Goal: Task Accomplishment & Management: Manage account settings

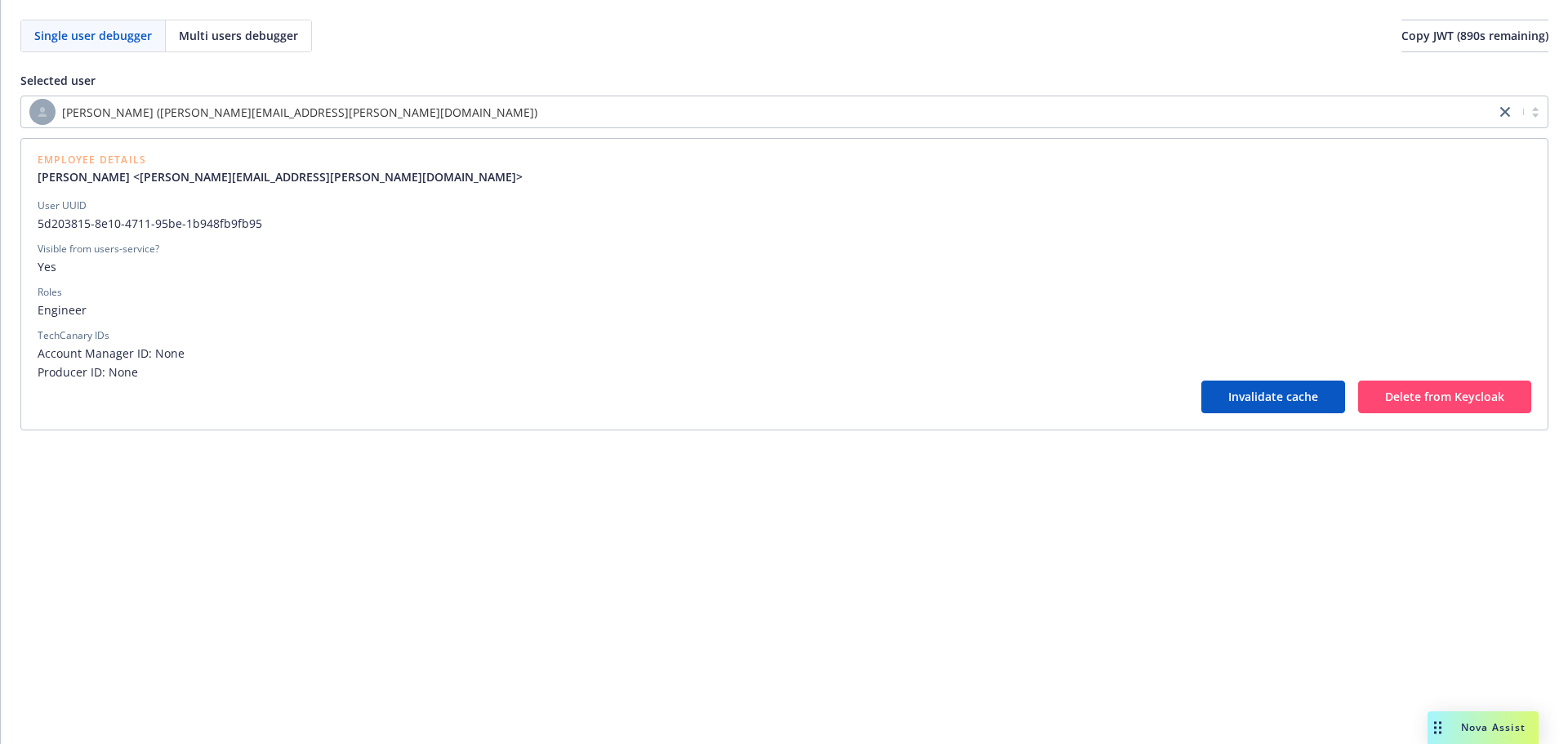
click at [588, 125] on div "[PERSON_NAME] ([PERSON_NAME][EMAIL_ADDRESS][PERSON_NAME][DOMAIN_NAME])" at bounding box center [757, 112] width 1474 height 30
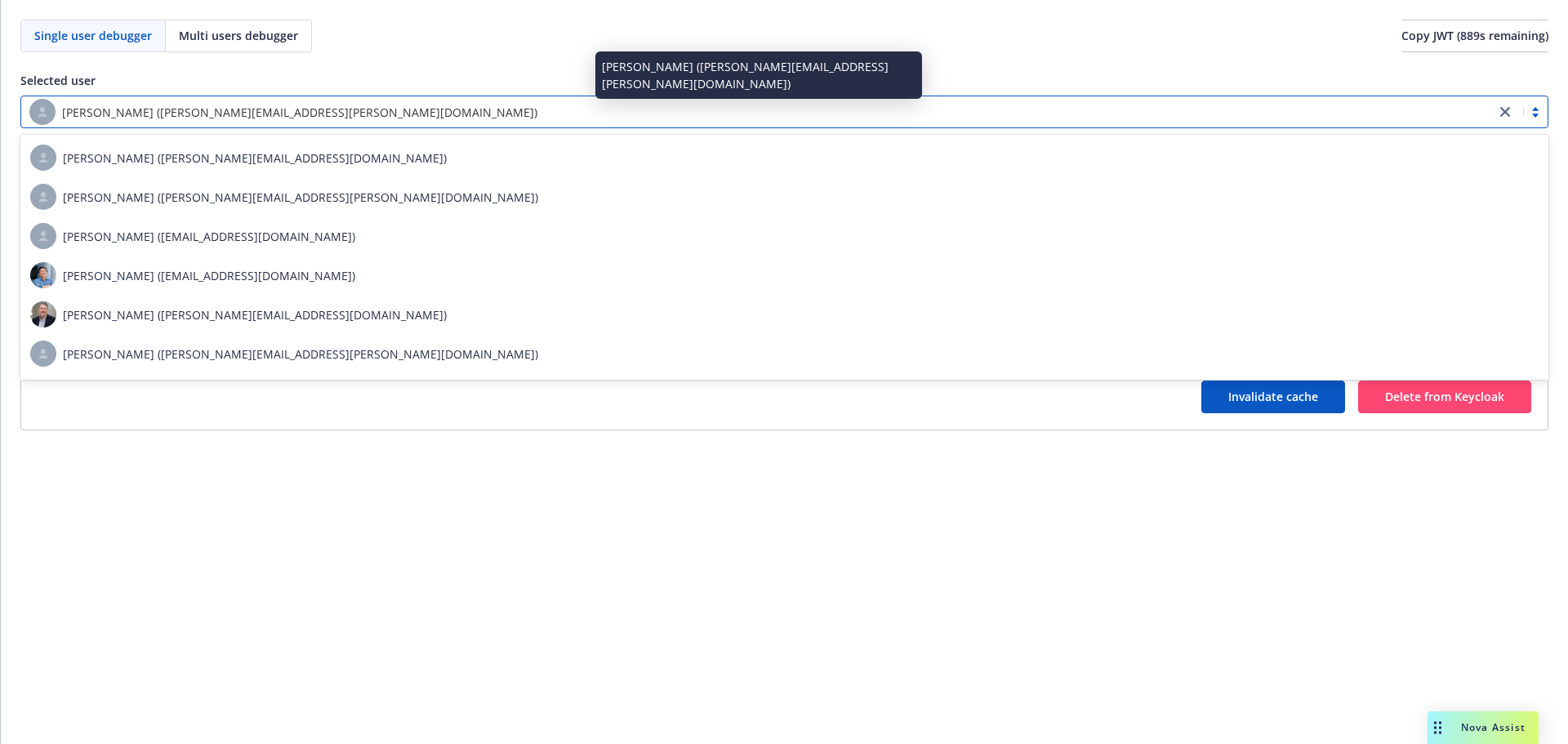
click at [590, 120] on div "[PERSON_NAME] ([PERSON_NAME][EMAIL_ADDRESS][PERSON_NAME][DOMAIN_NAME])" at bounding box center [758, 112] width 1457 height 26
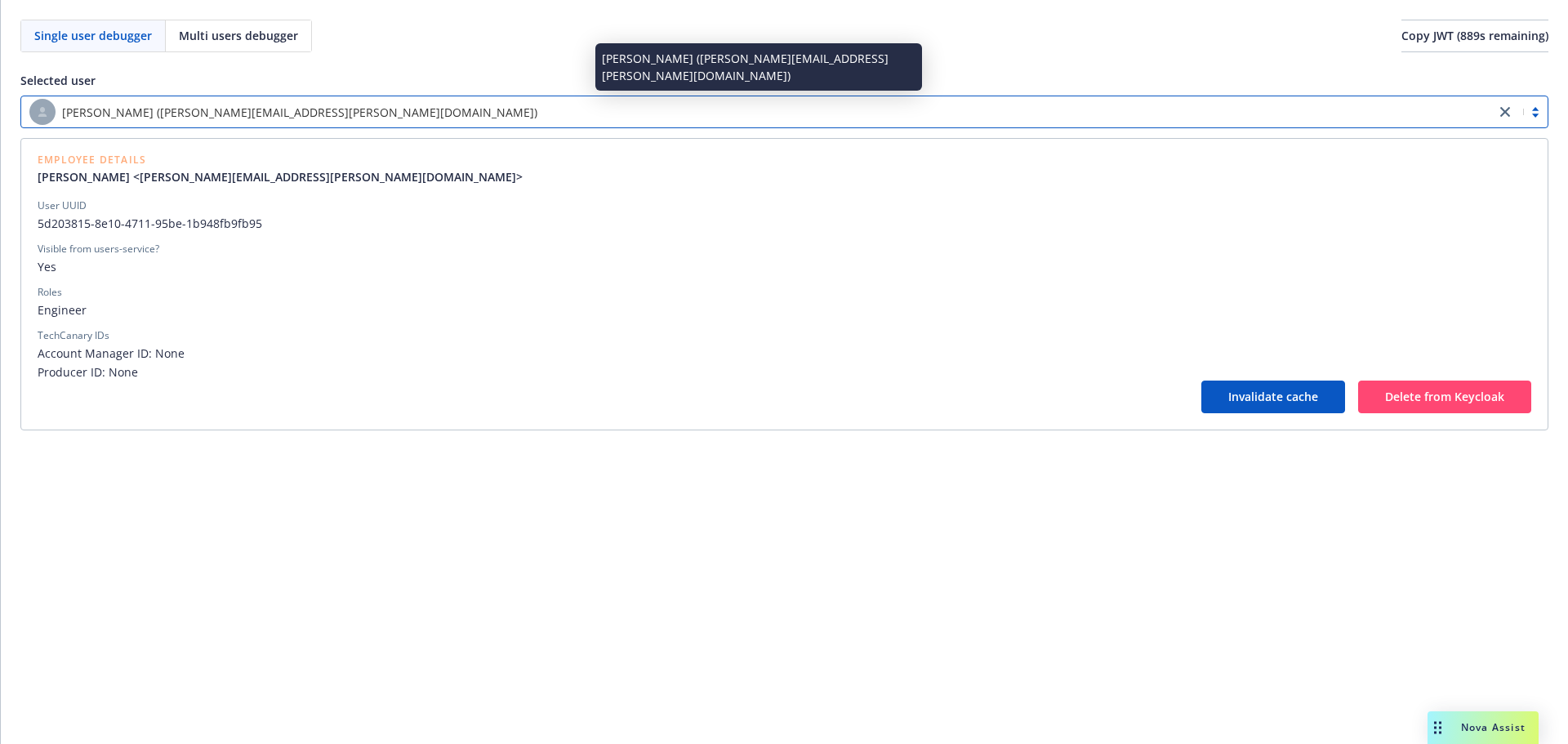
click at [590, 120] on div "[PERSON_NAME] ([PERSON_NAME][EMAIL_ADDRESS][PERSON_NAME][DOMAIN_NAME])" at bounding box center [758, 112] width 1457 height 26
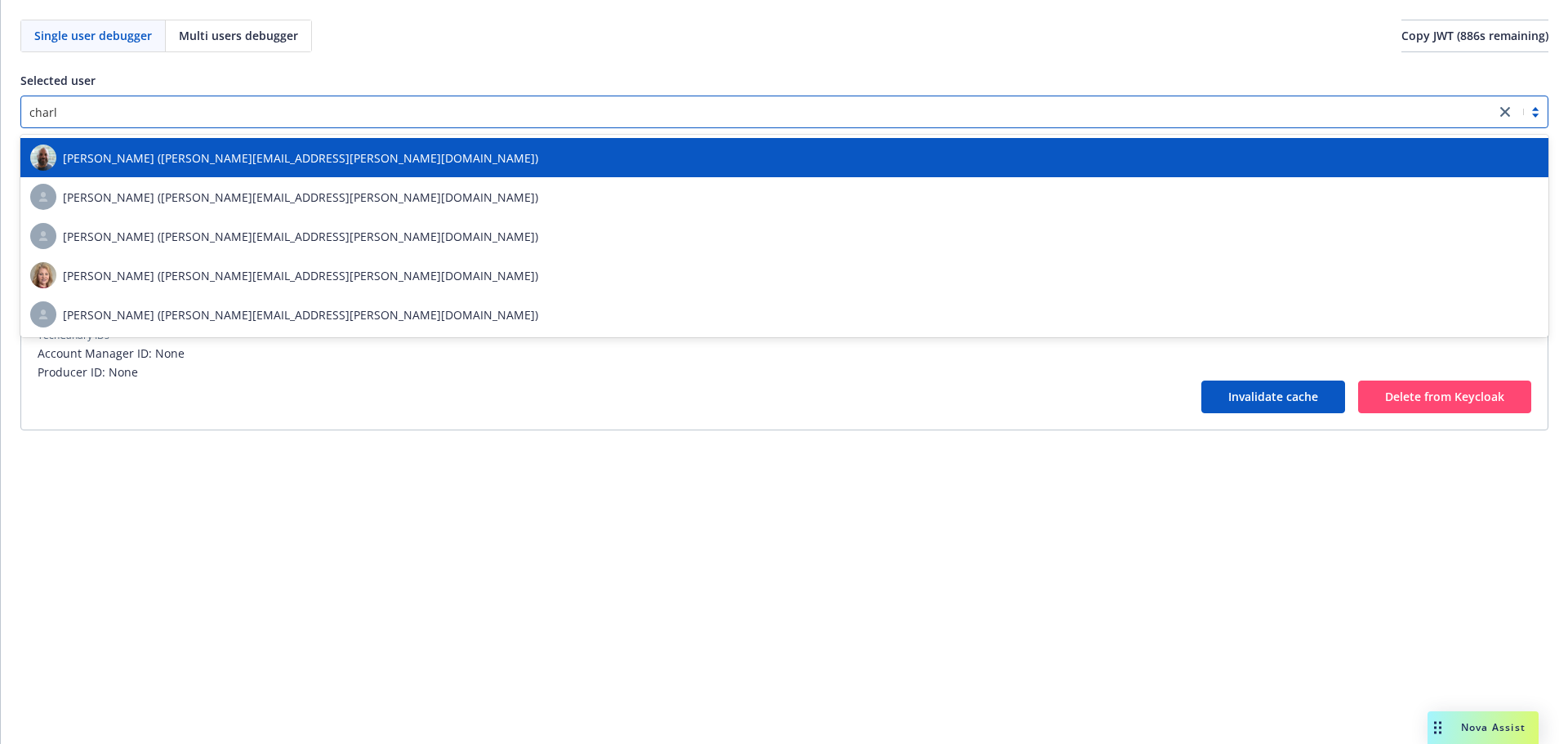
type input "charlo"
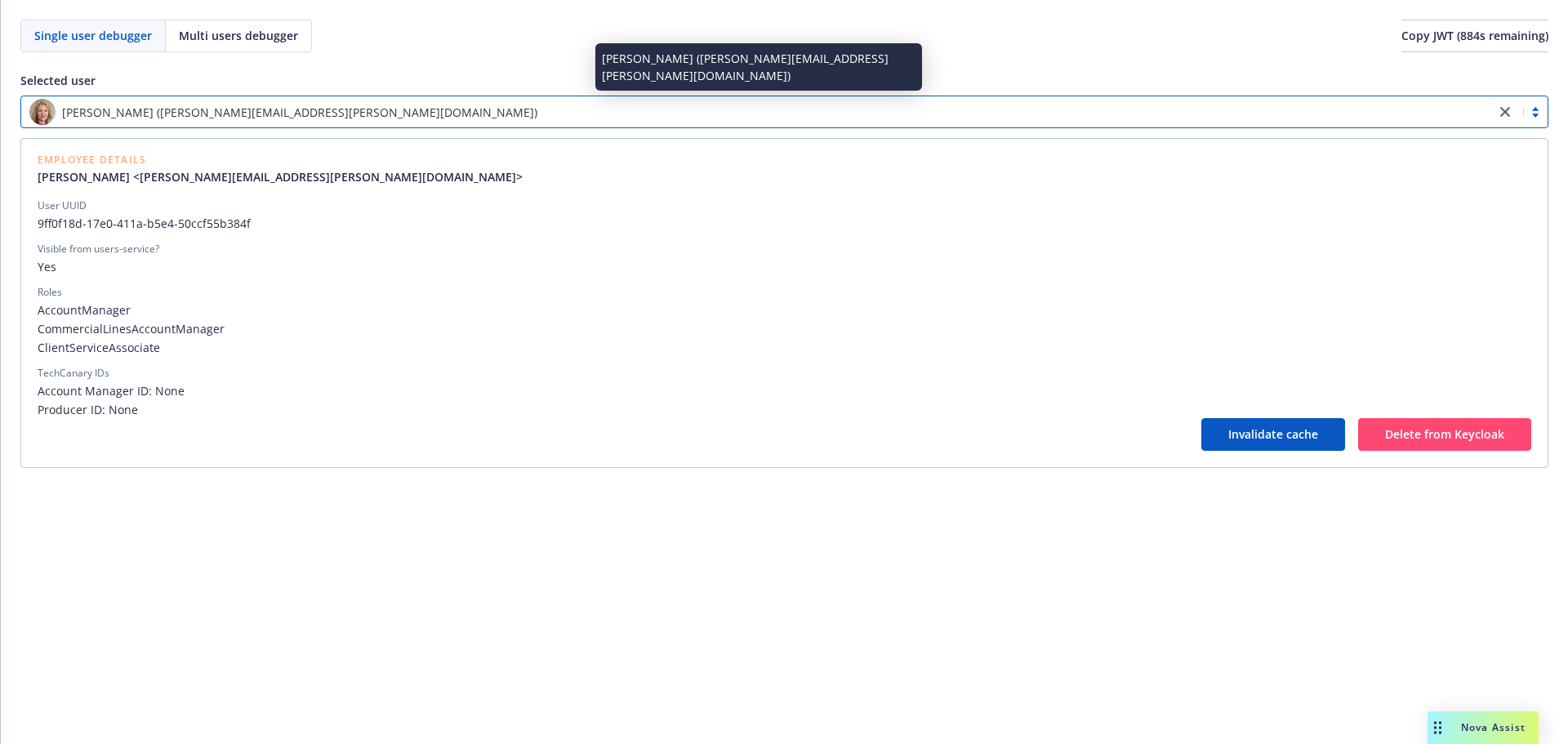
click at [590, 120] on div "[PERSON_NAME] ([PERSON_NAME][EMAIL_ADDRESS][PERSON_NAME][DOMAIN_NAME])" at bounding box center [758, 112] width 1457 height 26
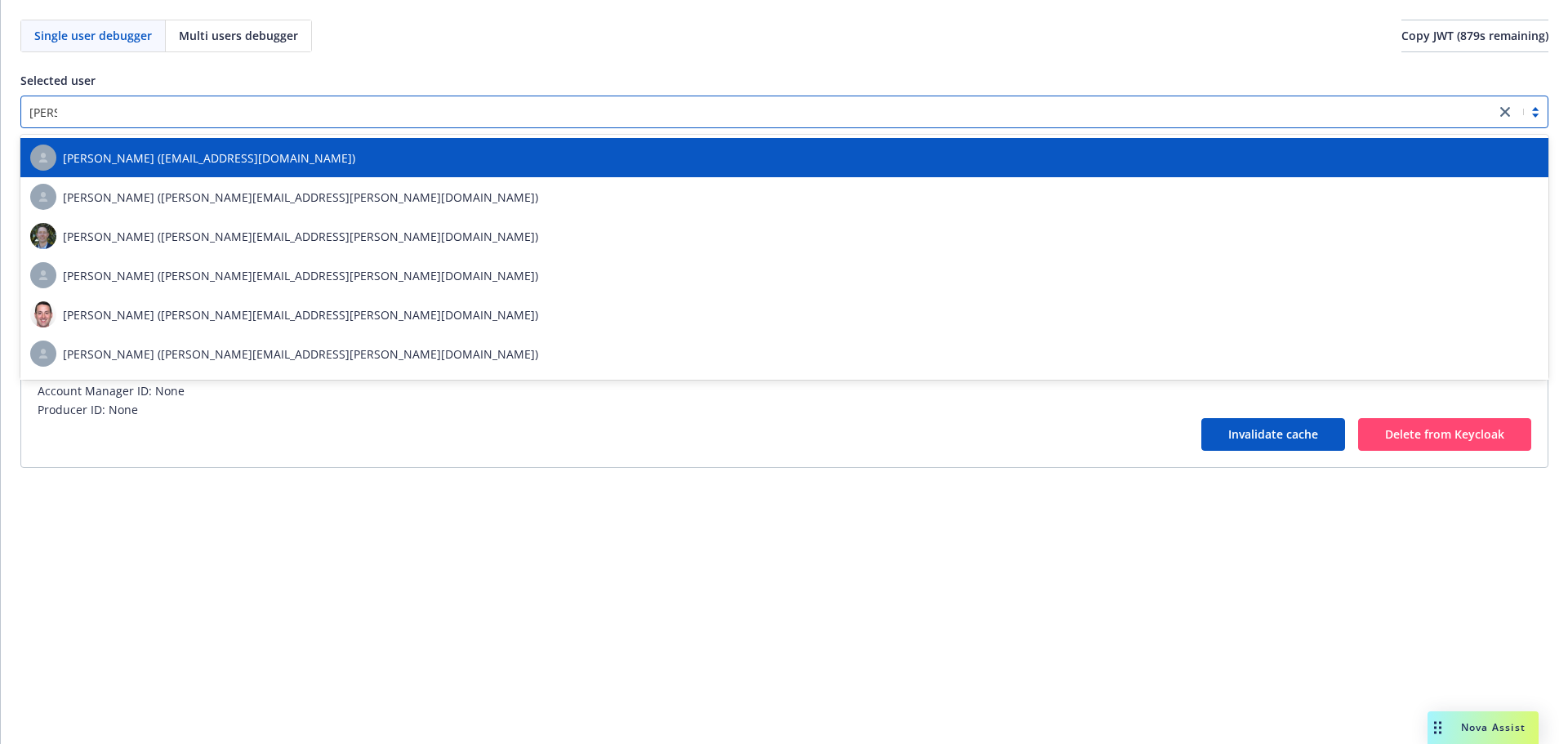
type input "dan.os"
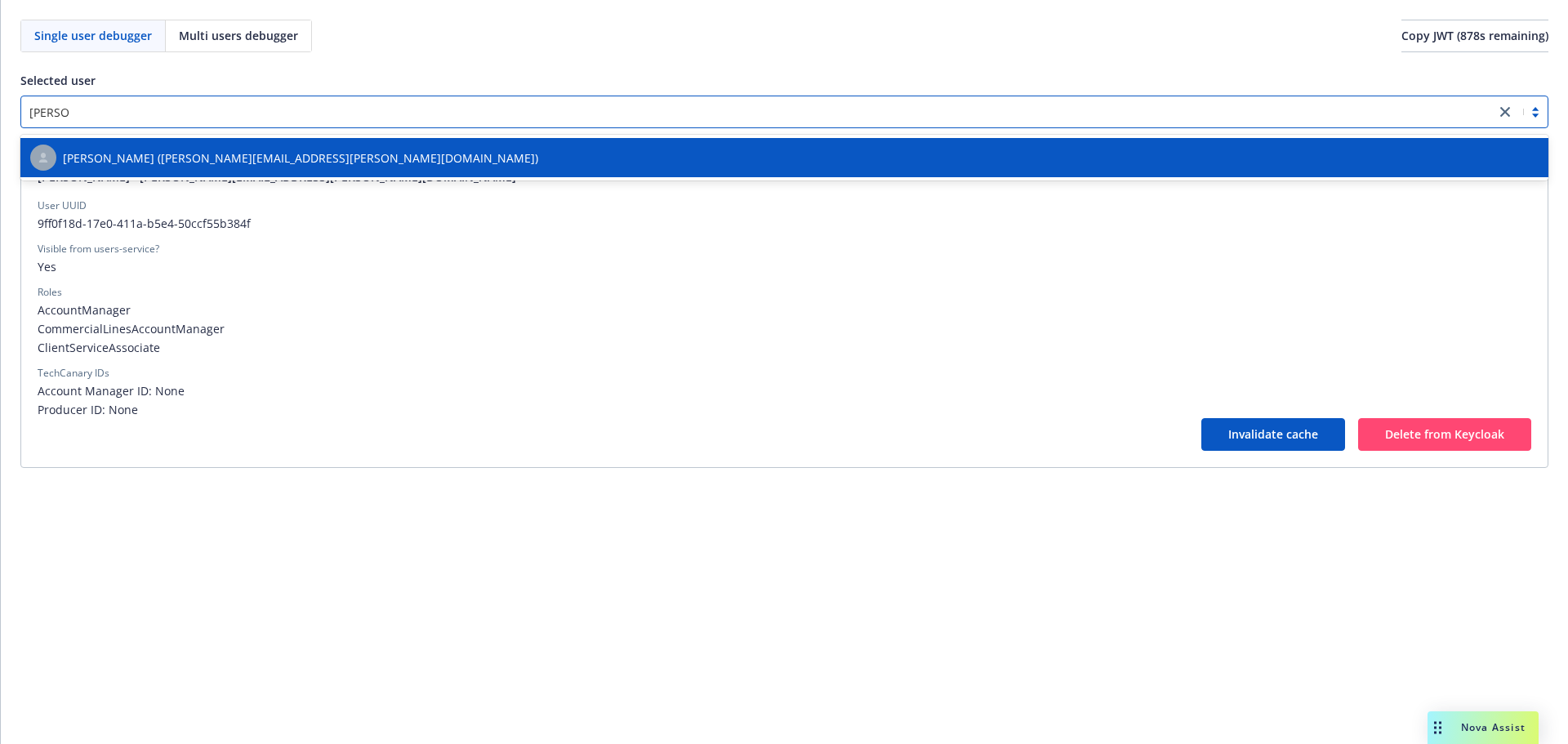
click at [575, 157] on div "[PERSON_NAME] ([PERSON_NAME][EMAIL_ADDRESS][PERSON_NAME][DOMAIN_NAME])" at bounding box center [784, 157] width 1508 height 26
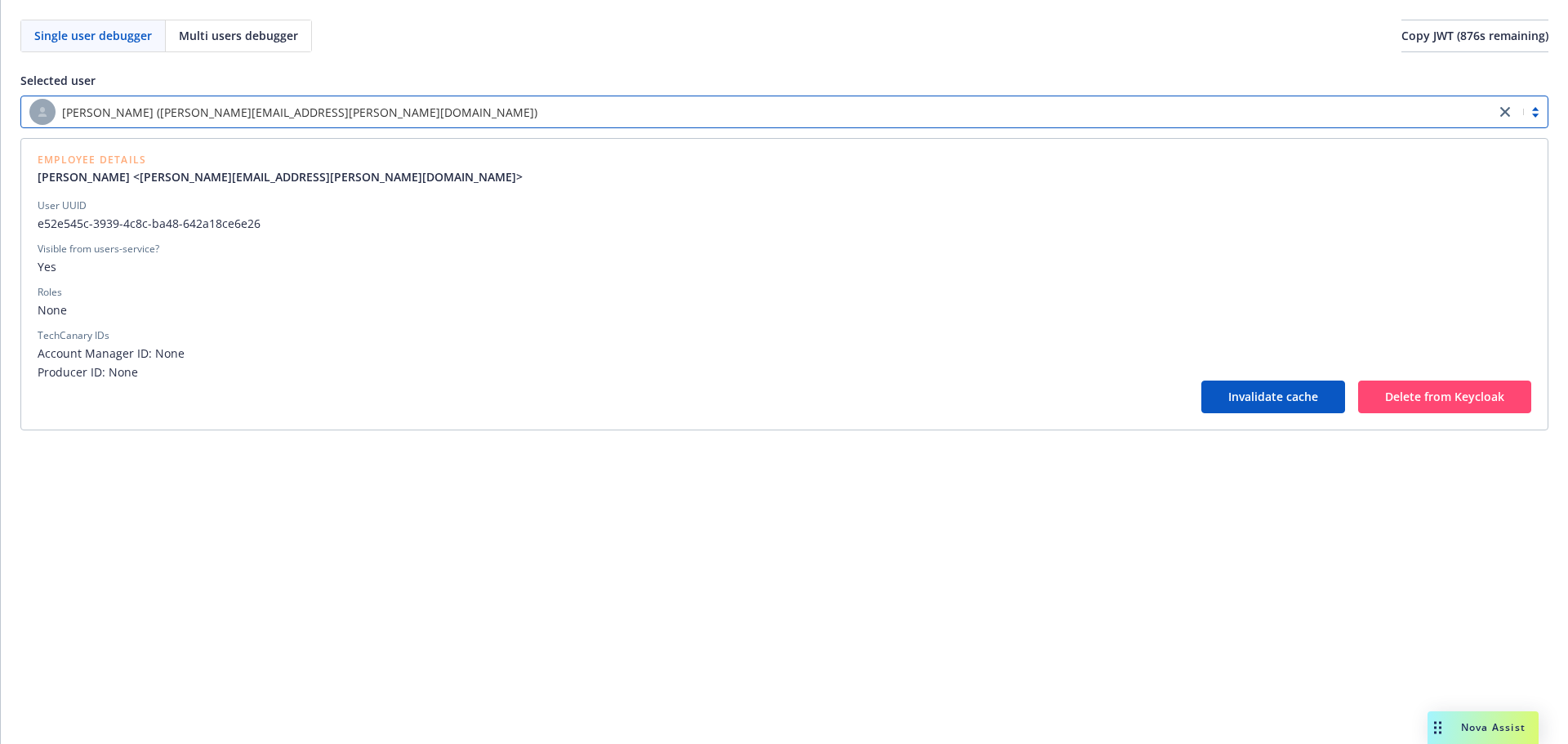
click at [530, 120] on div "[PERSON_NAME] ([PERSON_NAME][EMAIL_ADDRESS][PERSON_NAME][DOMAIN_NAME])" at bounding box center [758, 112] width 1457 height 26
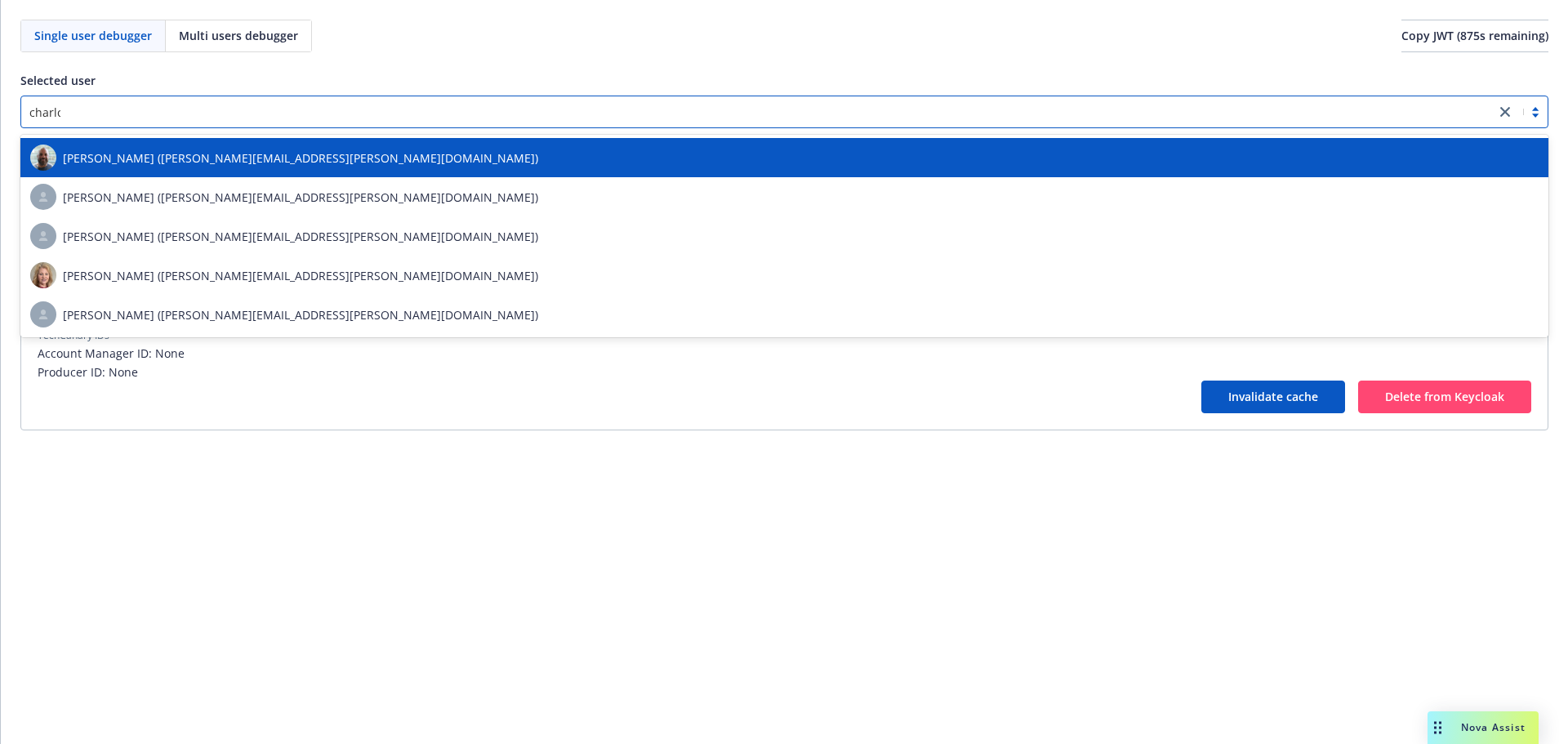
type input "charlot"
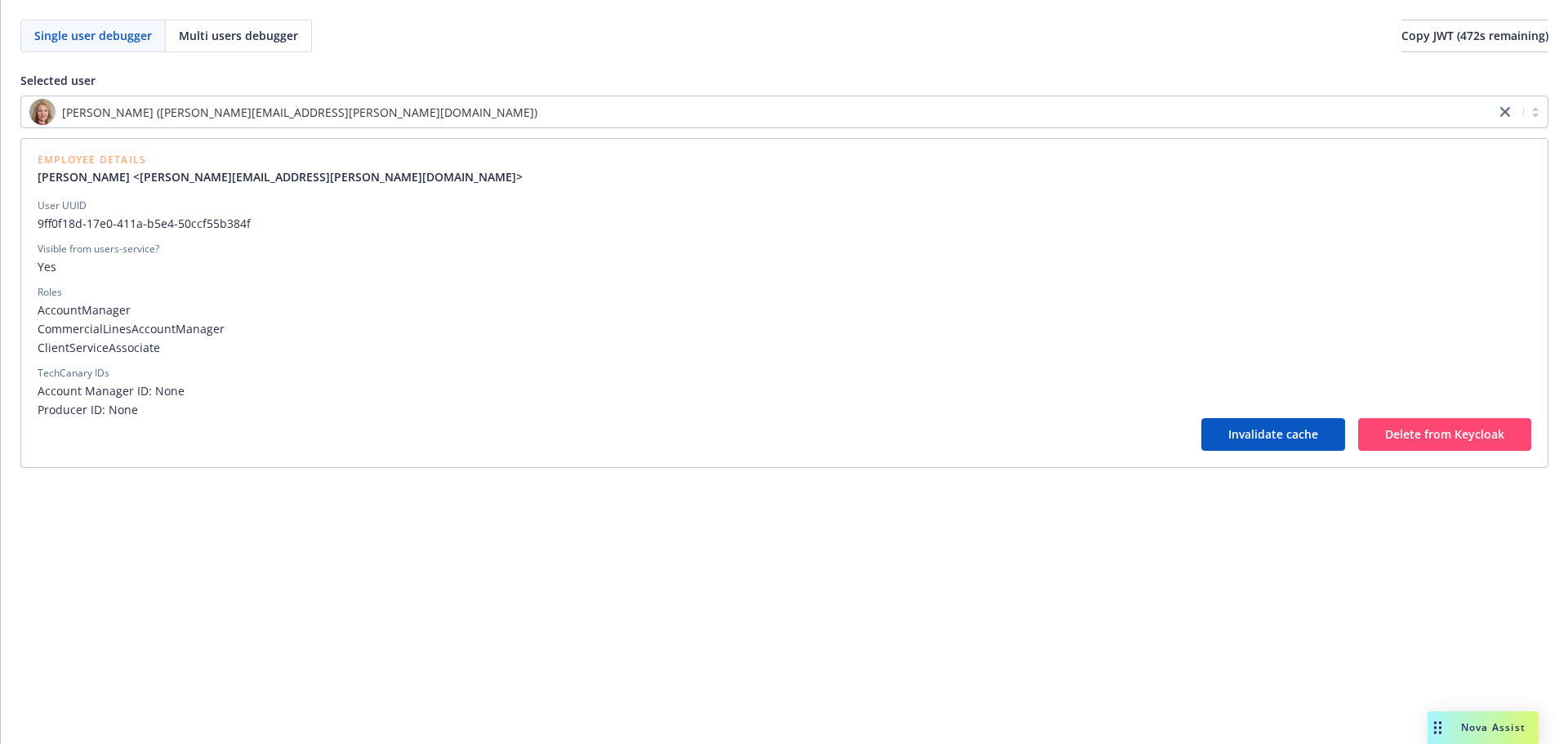
drag, startPoint x: 289, startPoint y: 93, endPoint x: 282, endPoint y: 101, distance: 10.6
click at [289, 93] on div "Selected user Charlotte Arnold (charlotte.arnold@newfront.com) Employee Details…" at bounding box center [784, 270] width 1528 height 396
click at [282, 101] on div "[PERSON_NAME] ([PERSON_NAME][EMAIL_ADDRESS][PERSON_NAME][DOMAIN_NAME])" at bounding box center [758, 112] width 1457 height 26
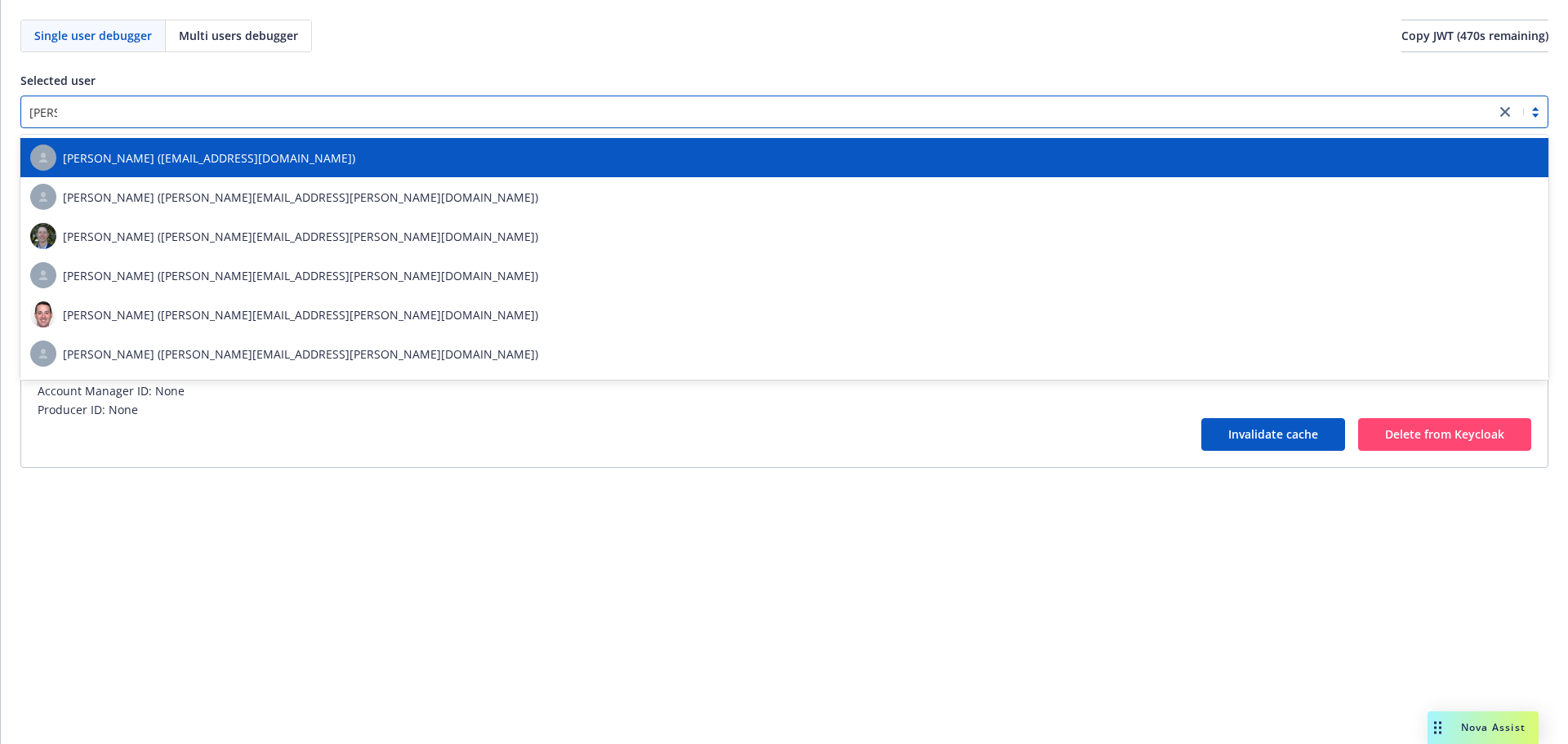
type input "dan.os"
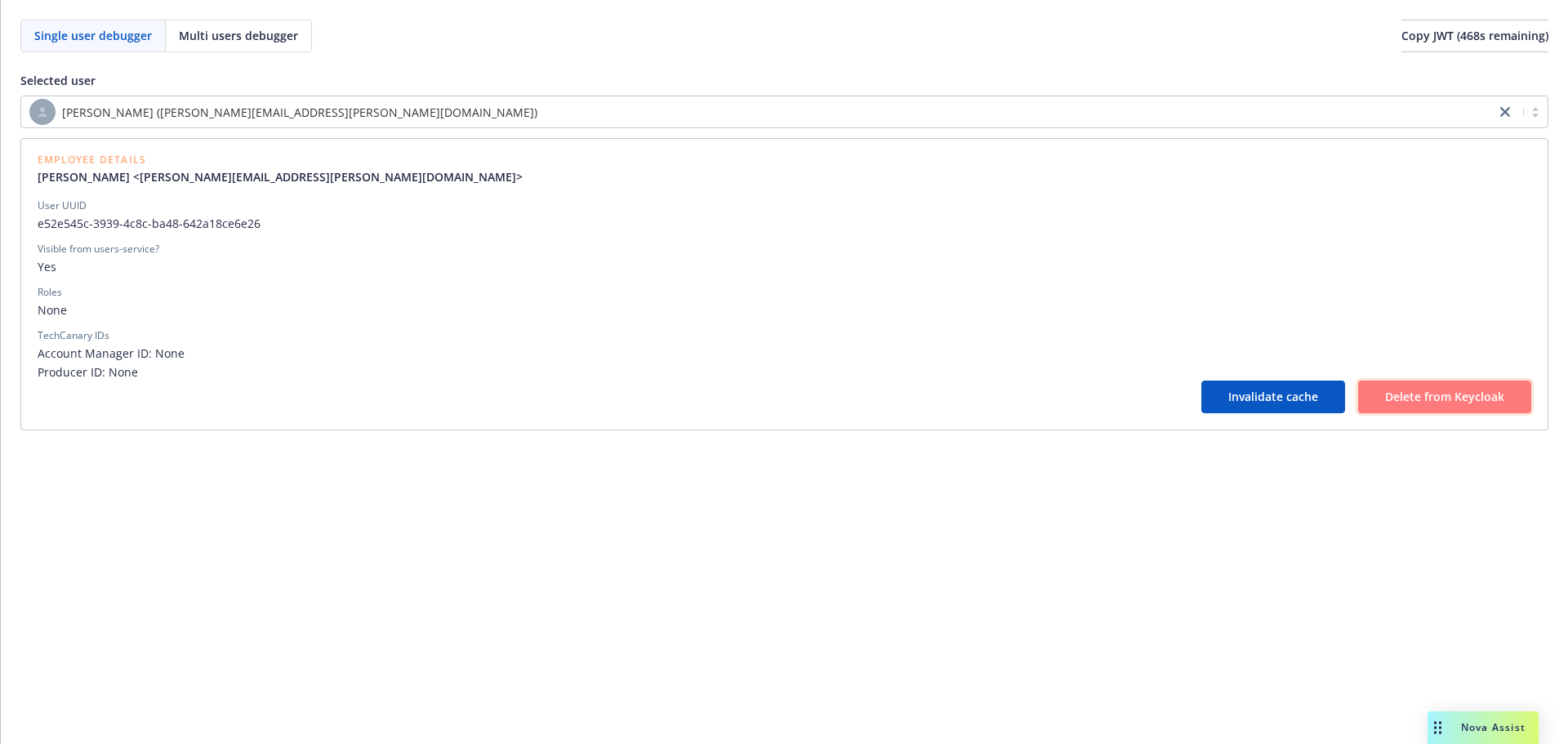
click at [1390, 406] on button "Delete from Keycloak" at bounding box center [1445, 397] width 173 height 33
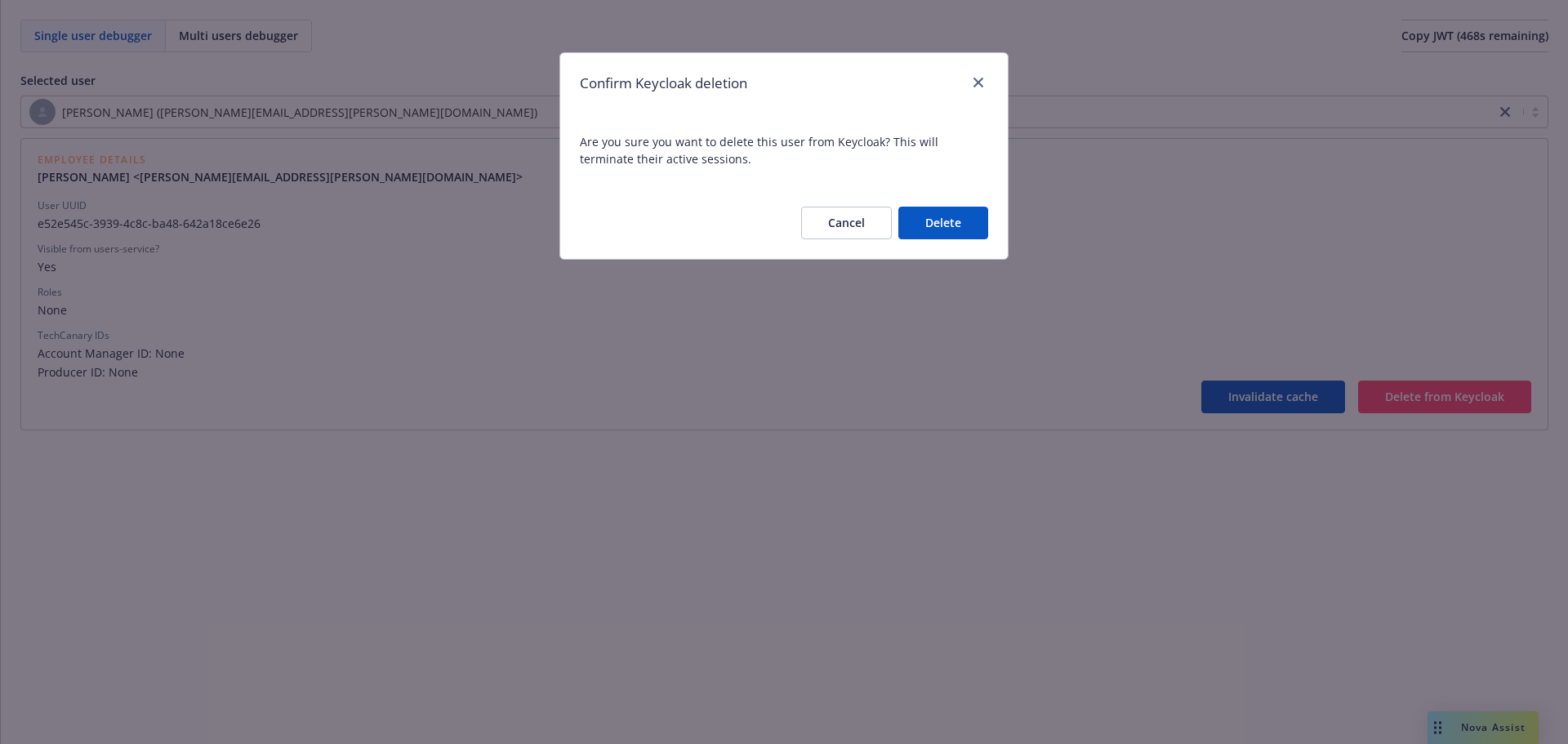
click at [948, 237] on button "Delete" at bounding box center [943, 223] width 90 height 33
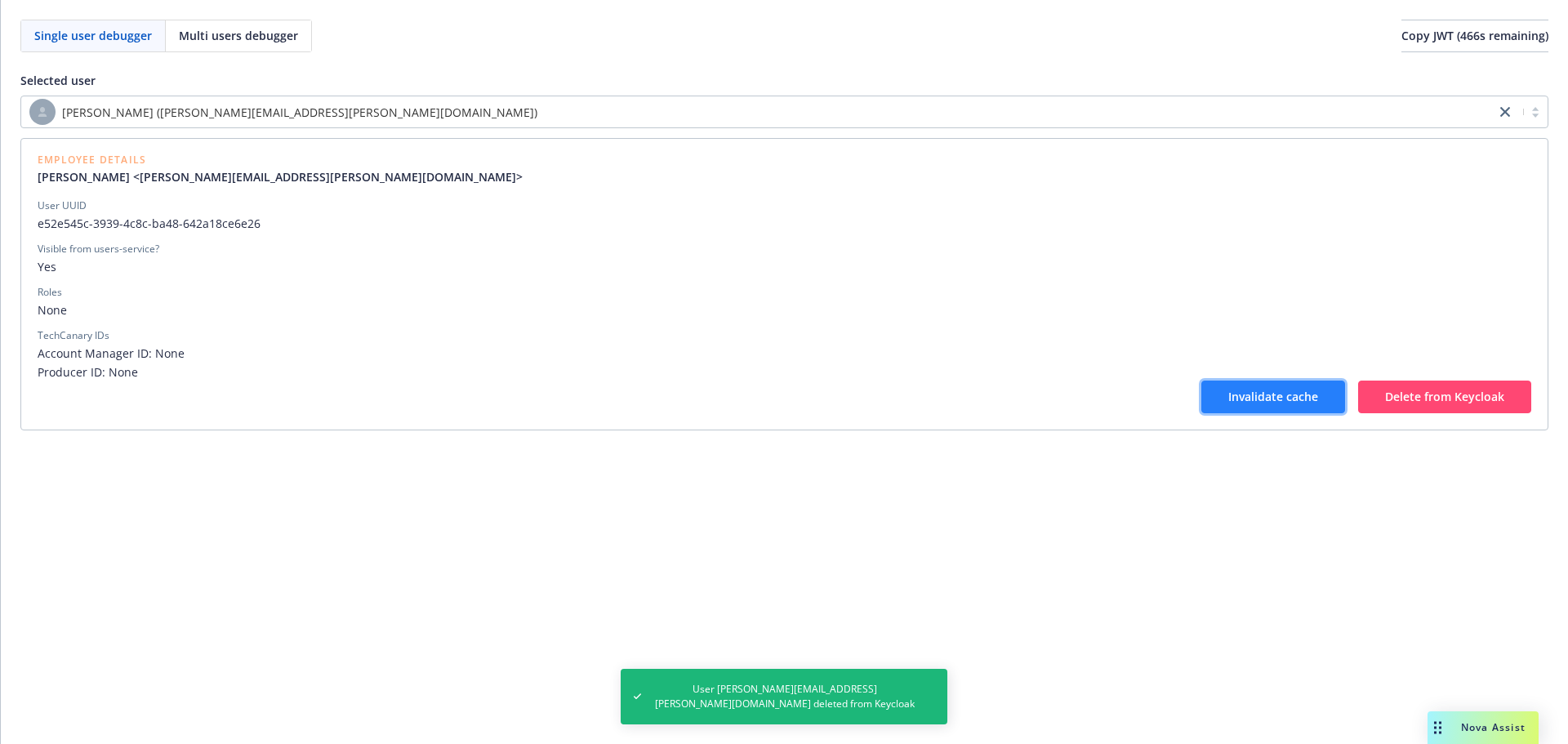
click at [1227, 399] on button "Invalidate cache" at bounding box center [1272, 397] width 144 height 33
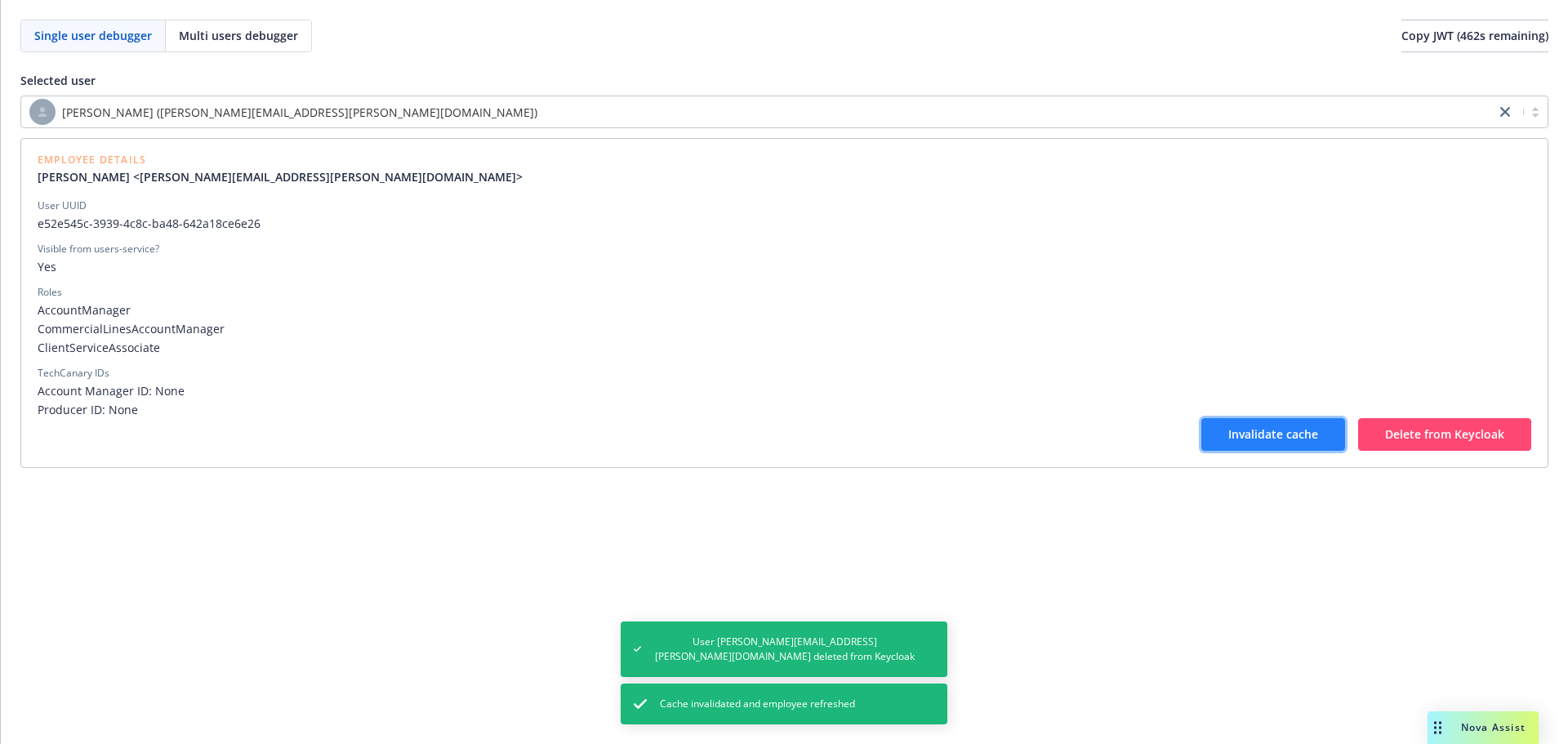
click at [1279, 431] on span "Invalidate cache" at bounding box center [1272, 434] width 90 height 15
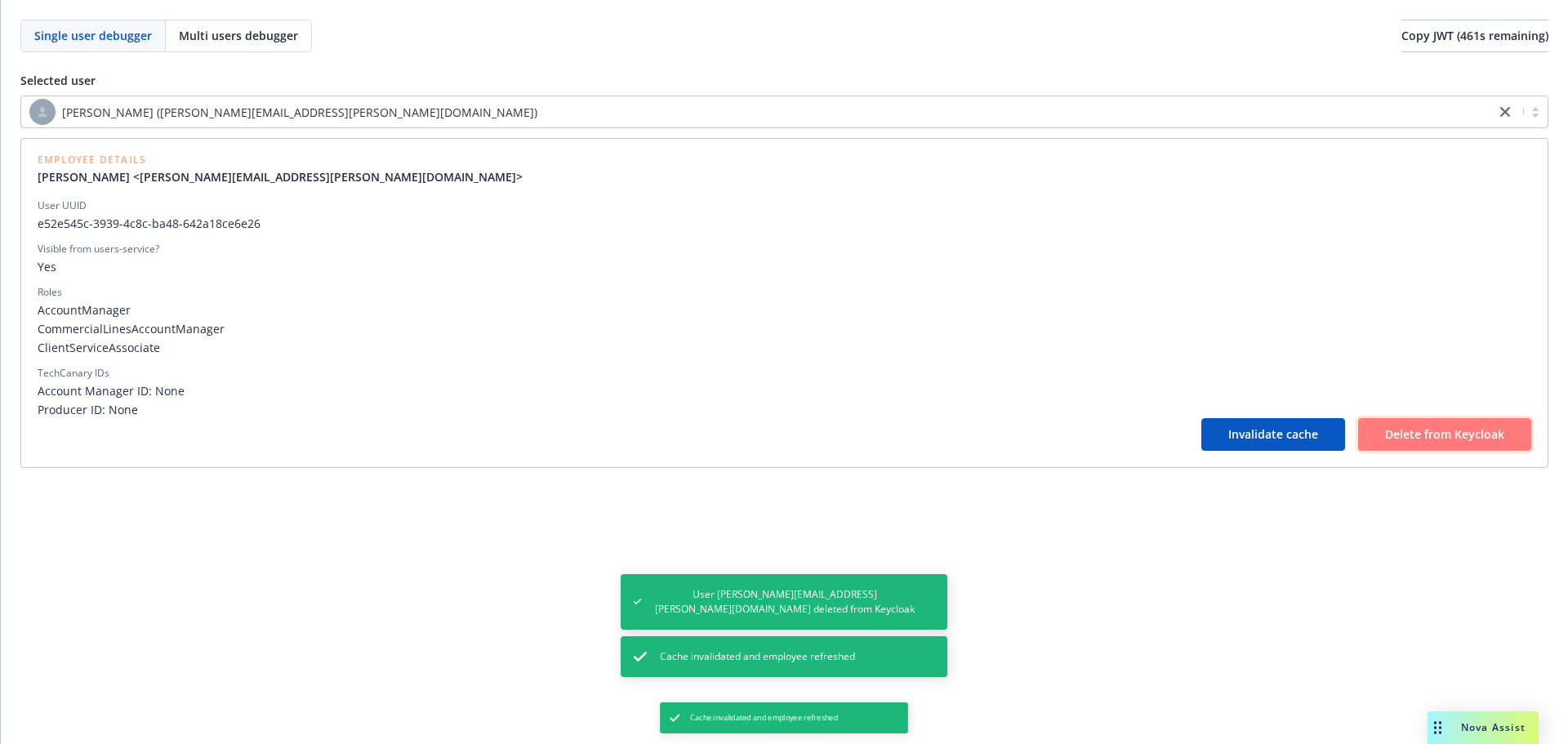
click at [1403, 433] on span "Delete from Keycloak" at bounding box center [1445, 434] width 120 height 15
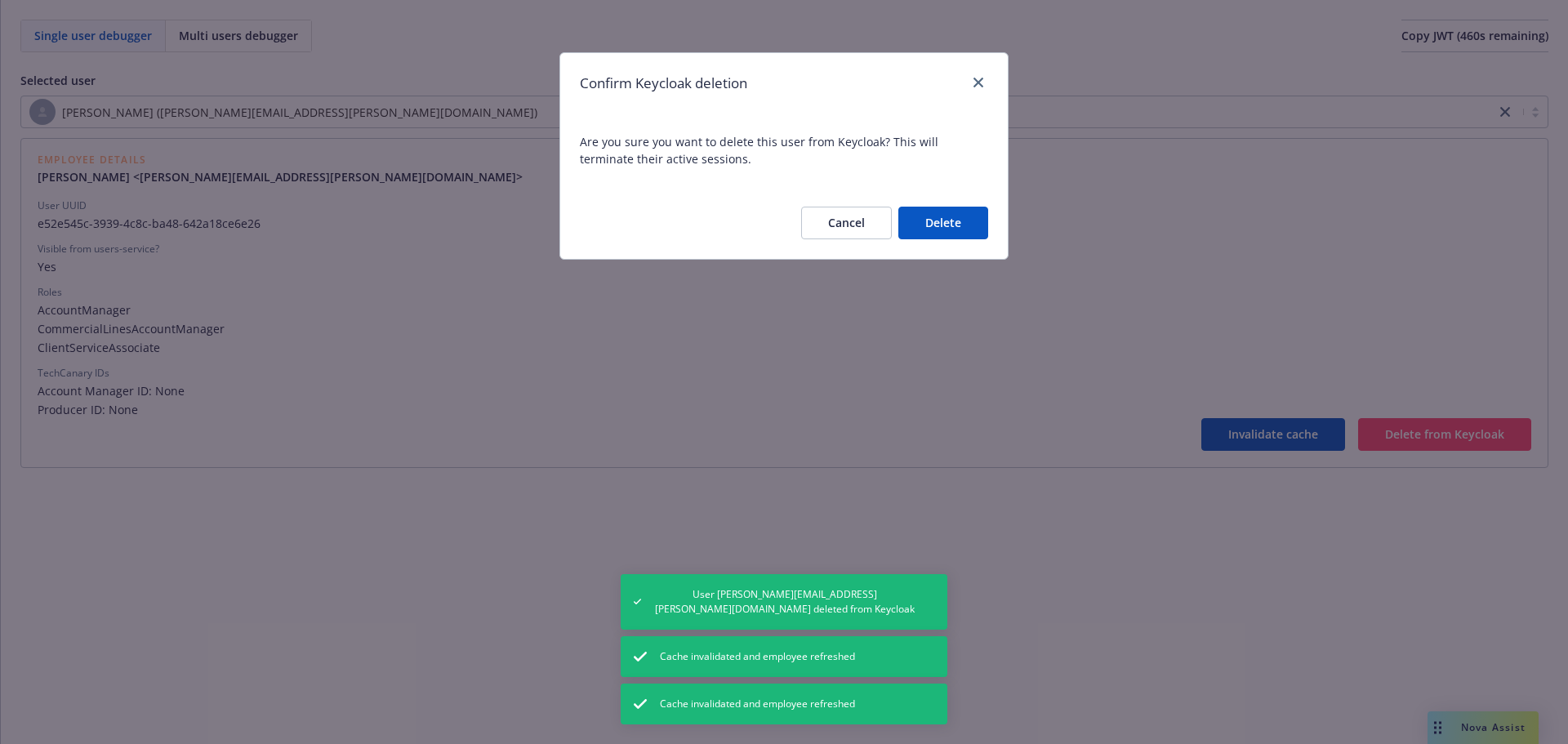
click at [954, 224] on button "Delete" at bounding box center [943, 223] width 90 height 33
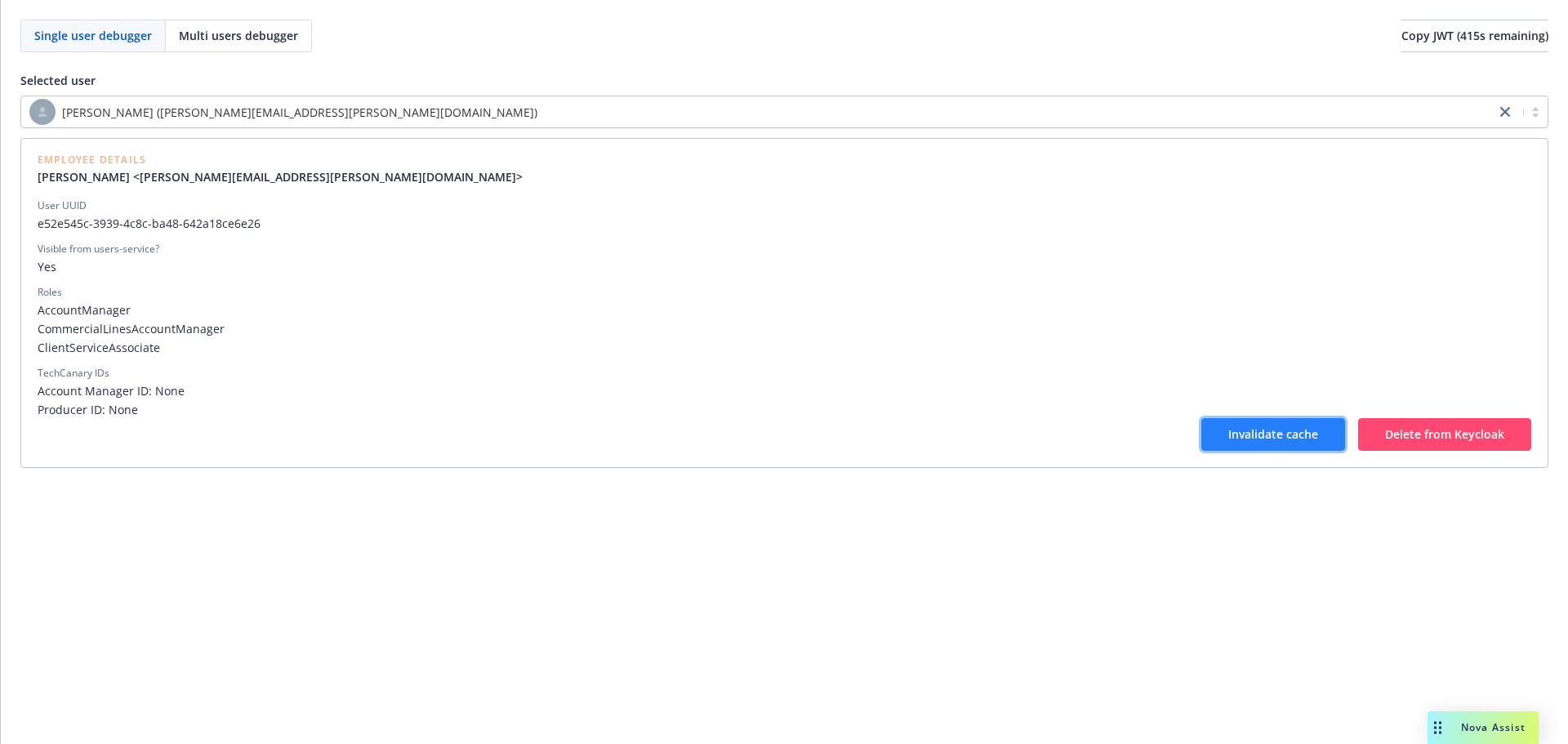
click at [1285, 431] on span "Invalidate cache" at bounding box center [1272, 434] width 90 height 15
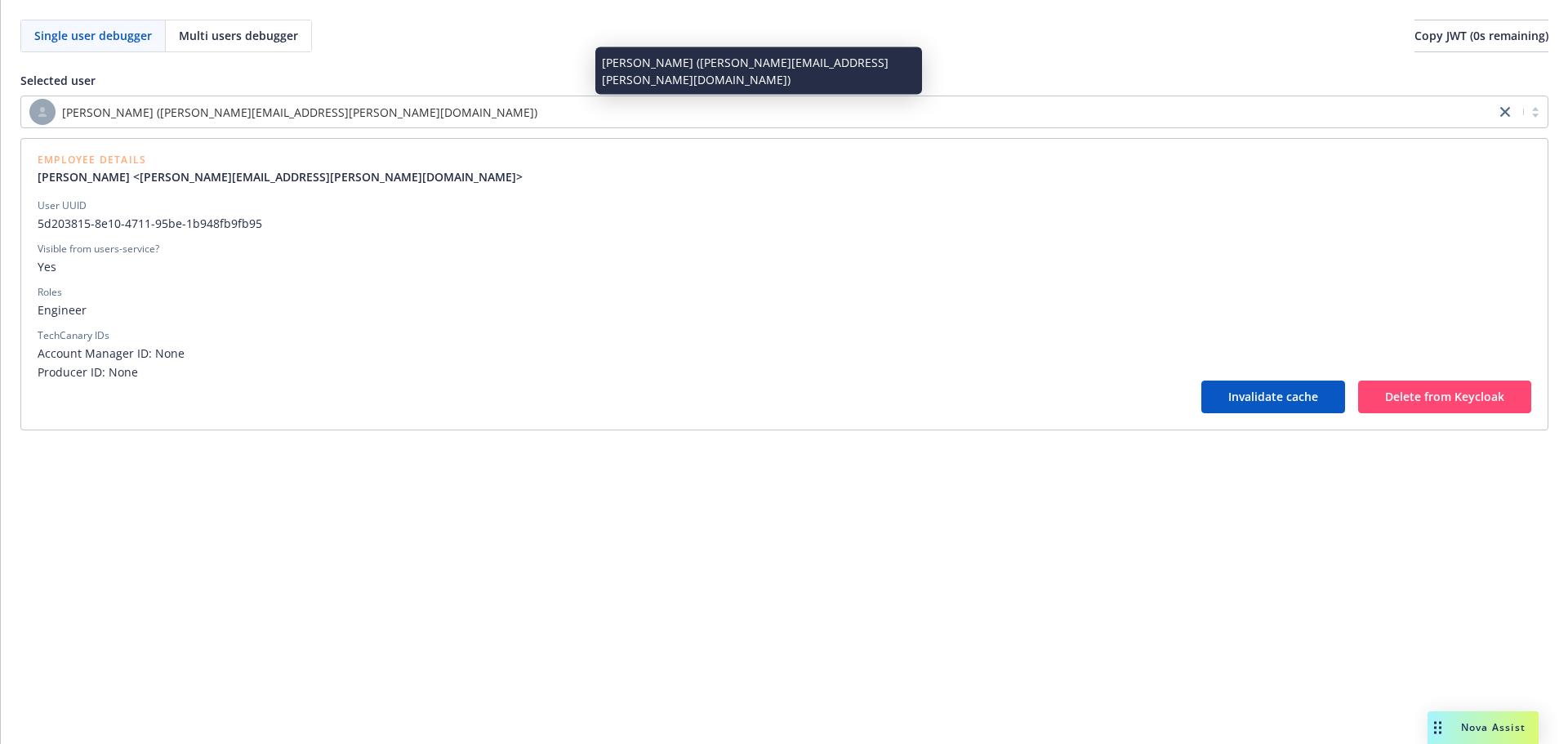
click at [324, 101] on div "[PERSON_NAME] ([PERSON_NAME][EMAIL_ADDRESS][PERSON_NAME][DOMAIN_NAME])" at bounding box center [758, 112] width 1457 height 26
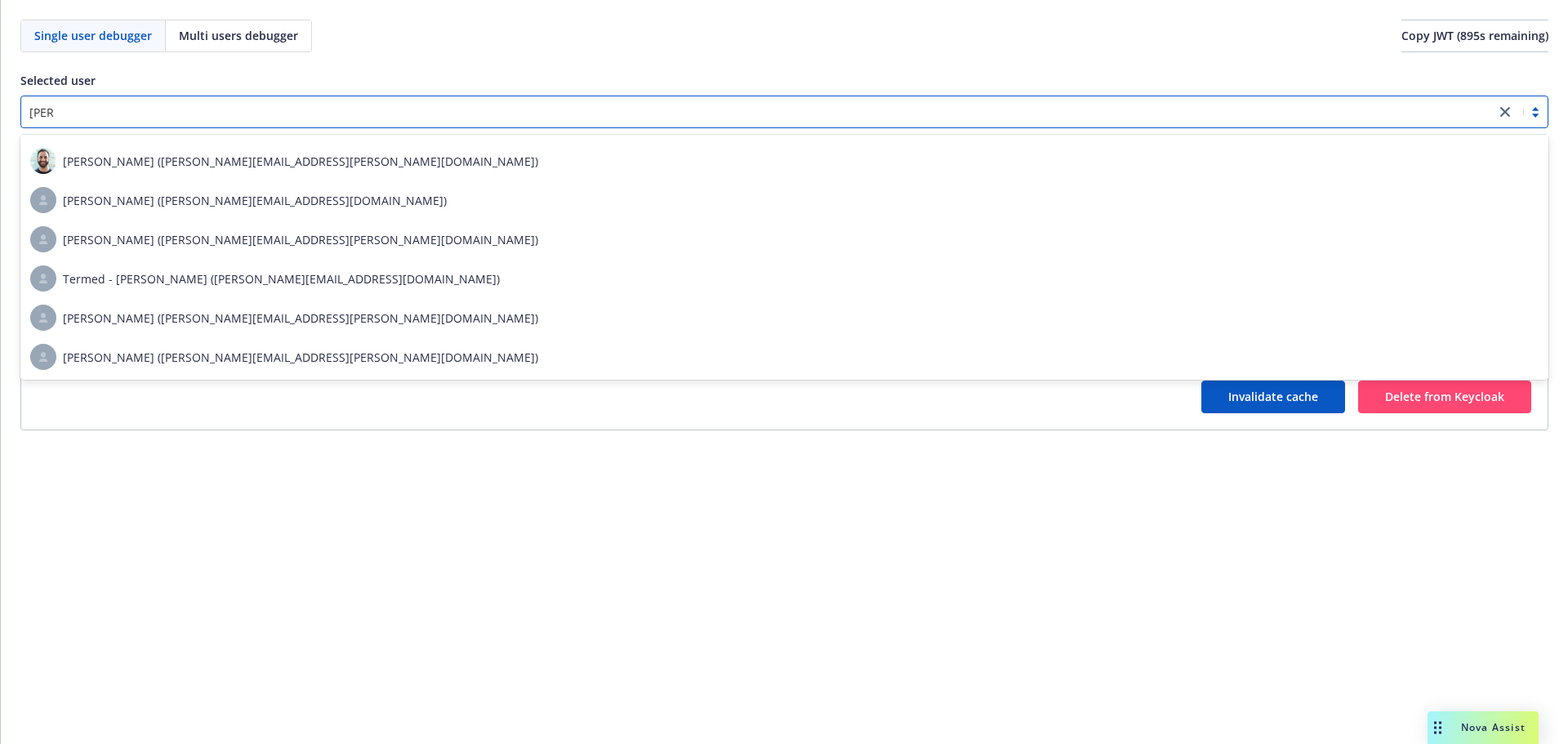
scroll to position [115, 0]
type input "[PERSON_NAME].o"
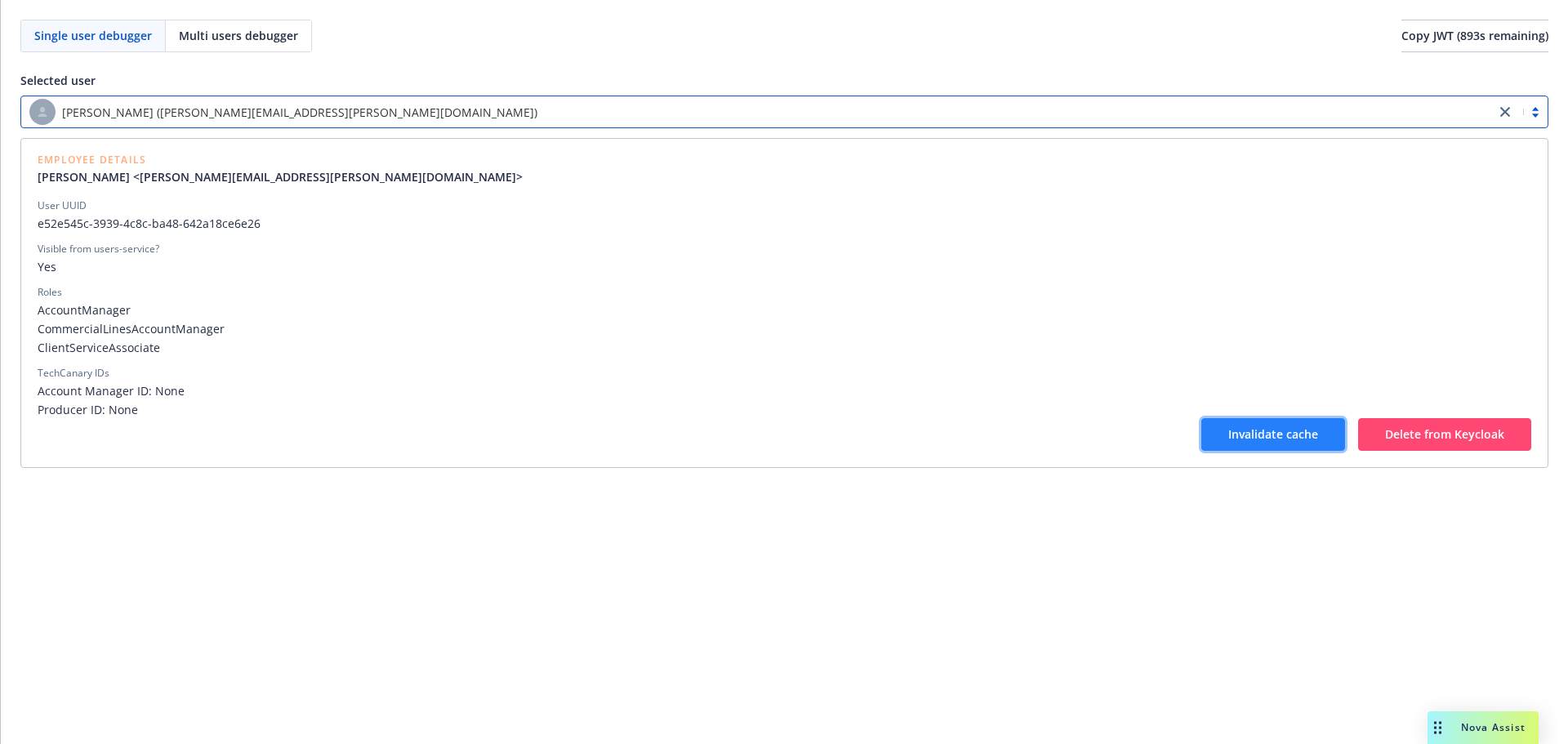
click at [1254, 427] on span "Invalidate cache" at bounding box center [1272, 434] width 90 height 15
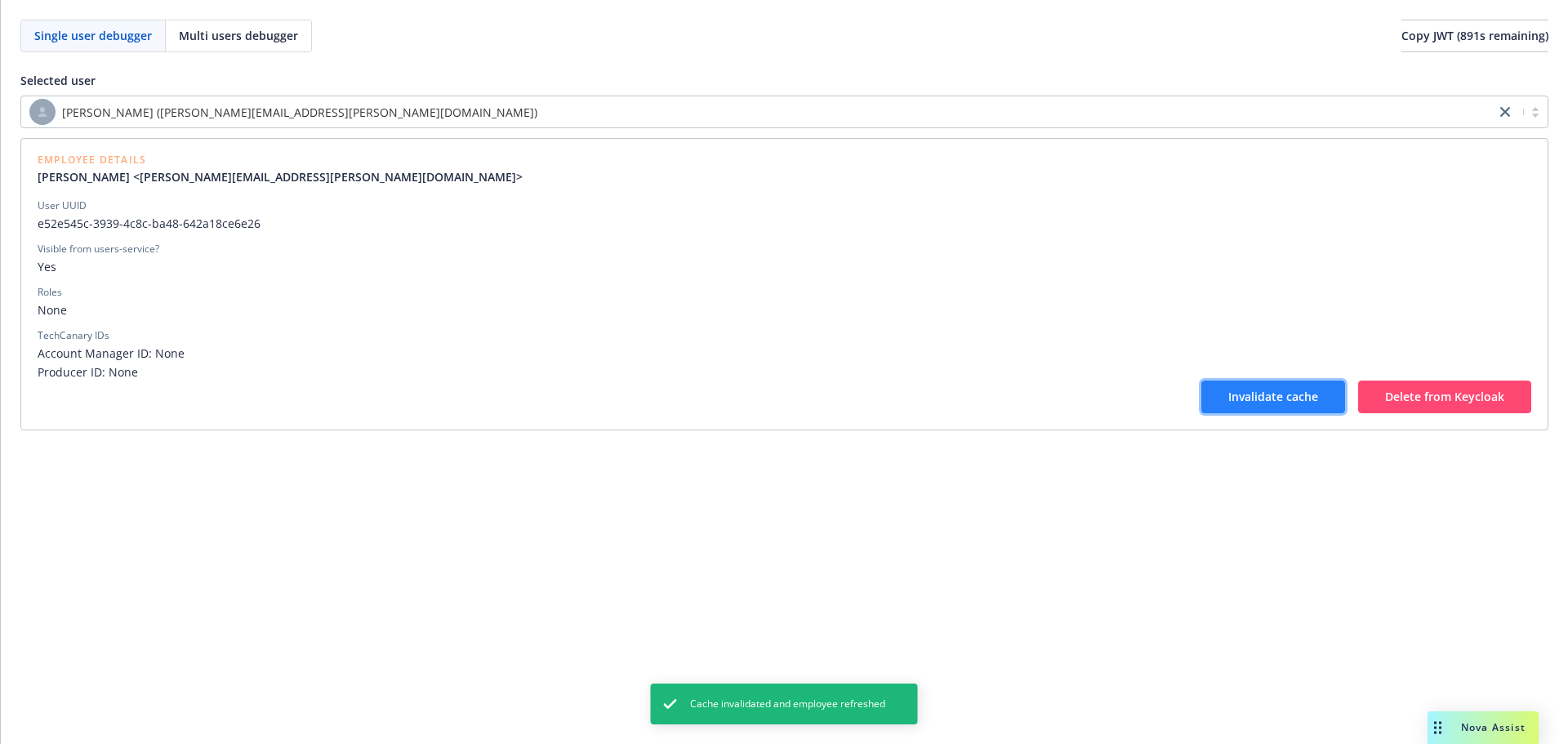
click at [1266, 409] on button "Invalidate cache" at bounding box center [1272, 397] width 144 height 33
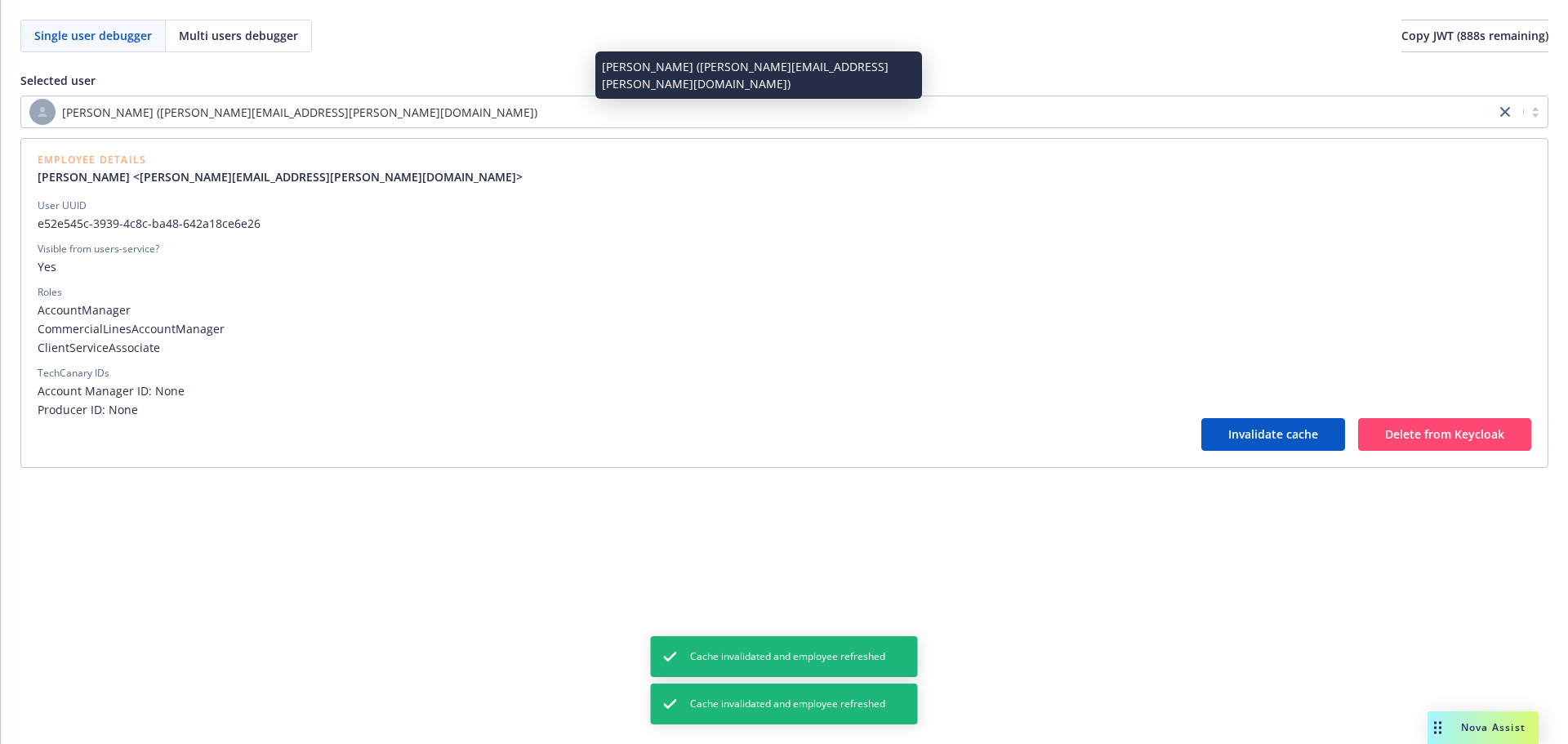
click at [387, 101] on div "[PERSON_NAME] ([PERSON_NAME][EMAIL_ADDRESS][PERSON_NAME][DOMAIN_NAME])" at bounding box center [758, 112] width 1457 height 26
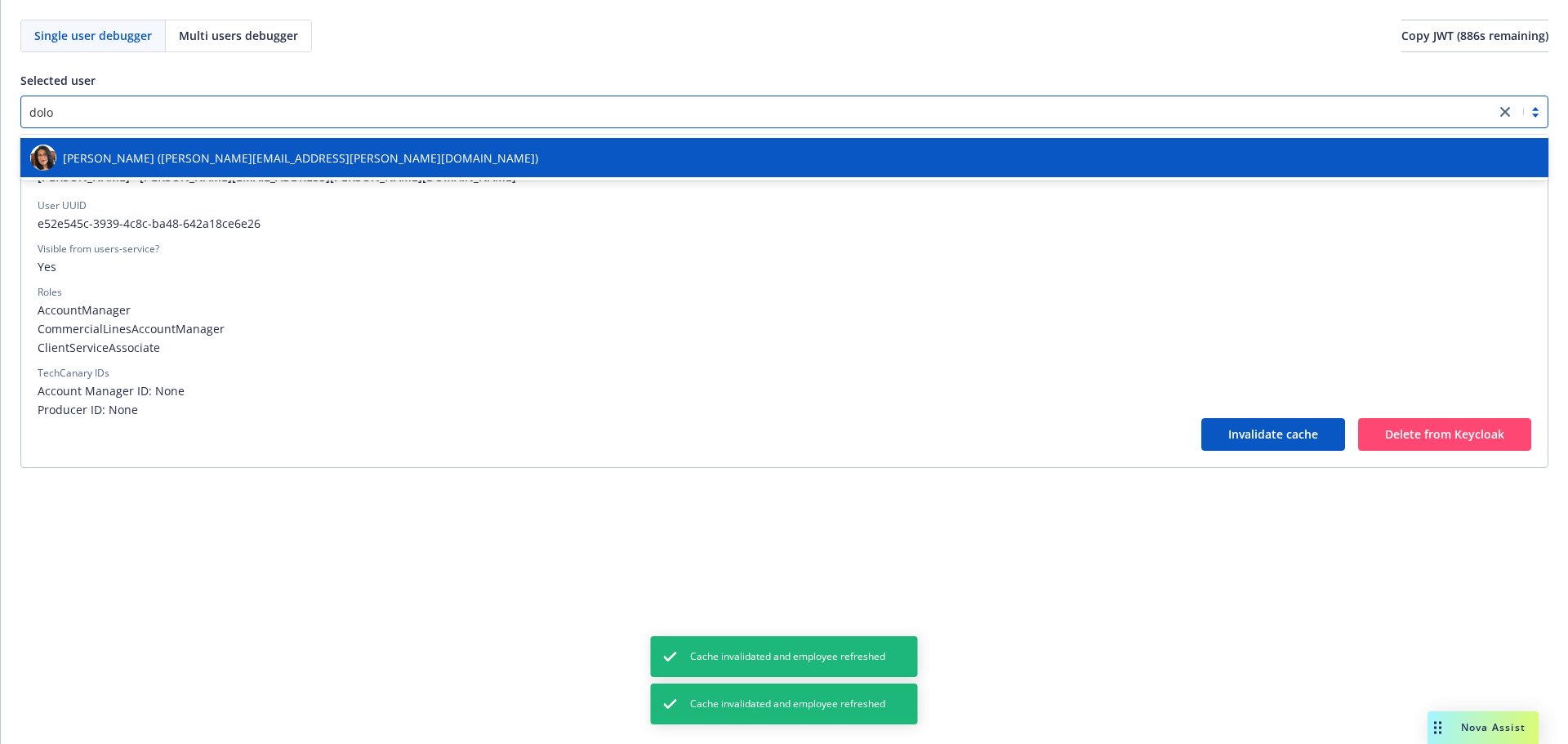
type input "dolor"
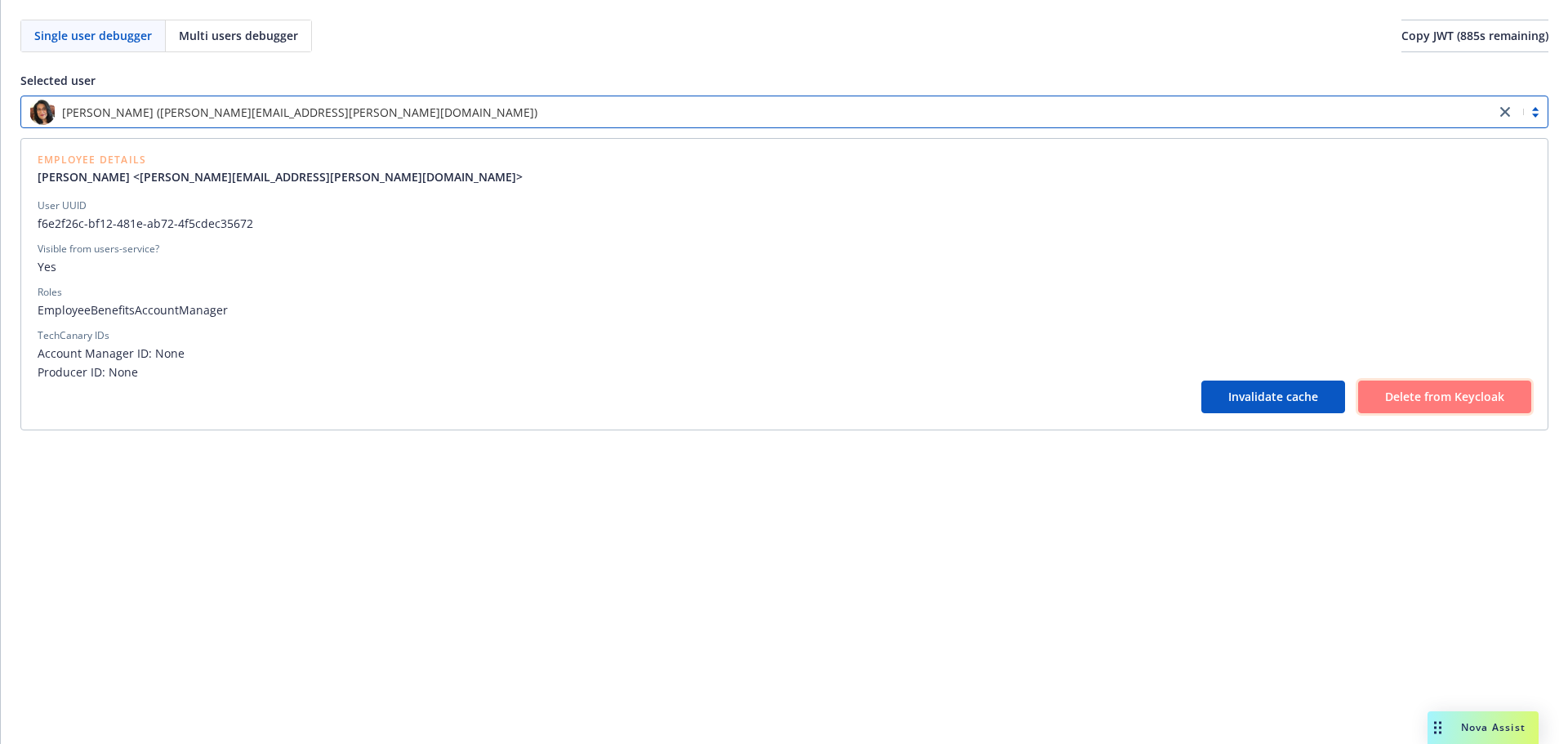
click at [1397, 403] on span "Delete from Keycloak" at bounding box center [1445, 396] width 120 height 15
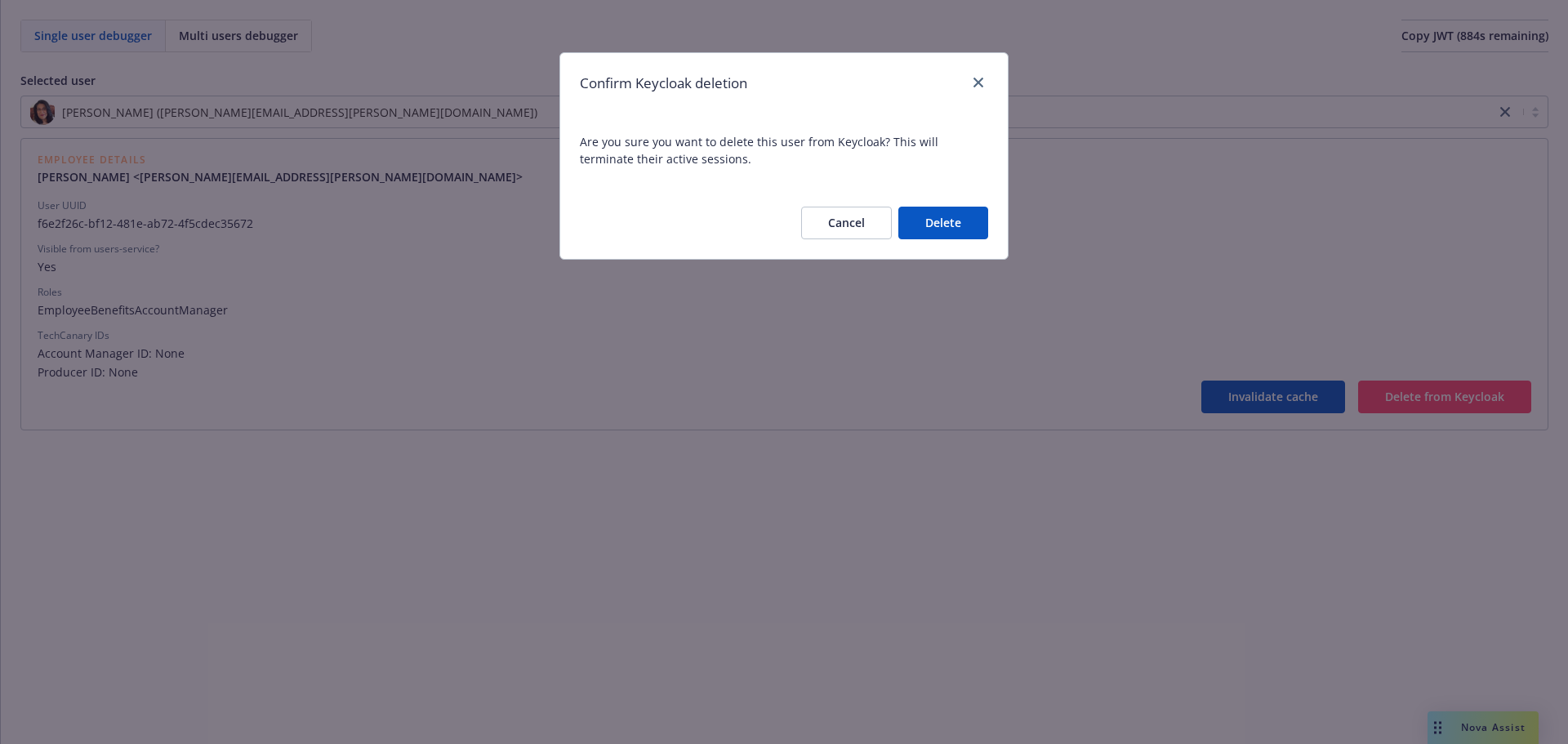
click at [857, 220] on button "Cancel" at bounding box center [846, 223] width 91 height 33
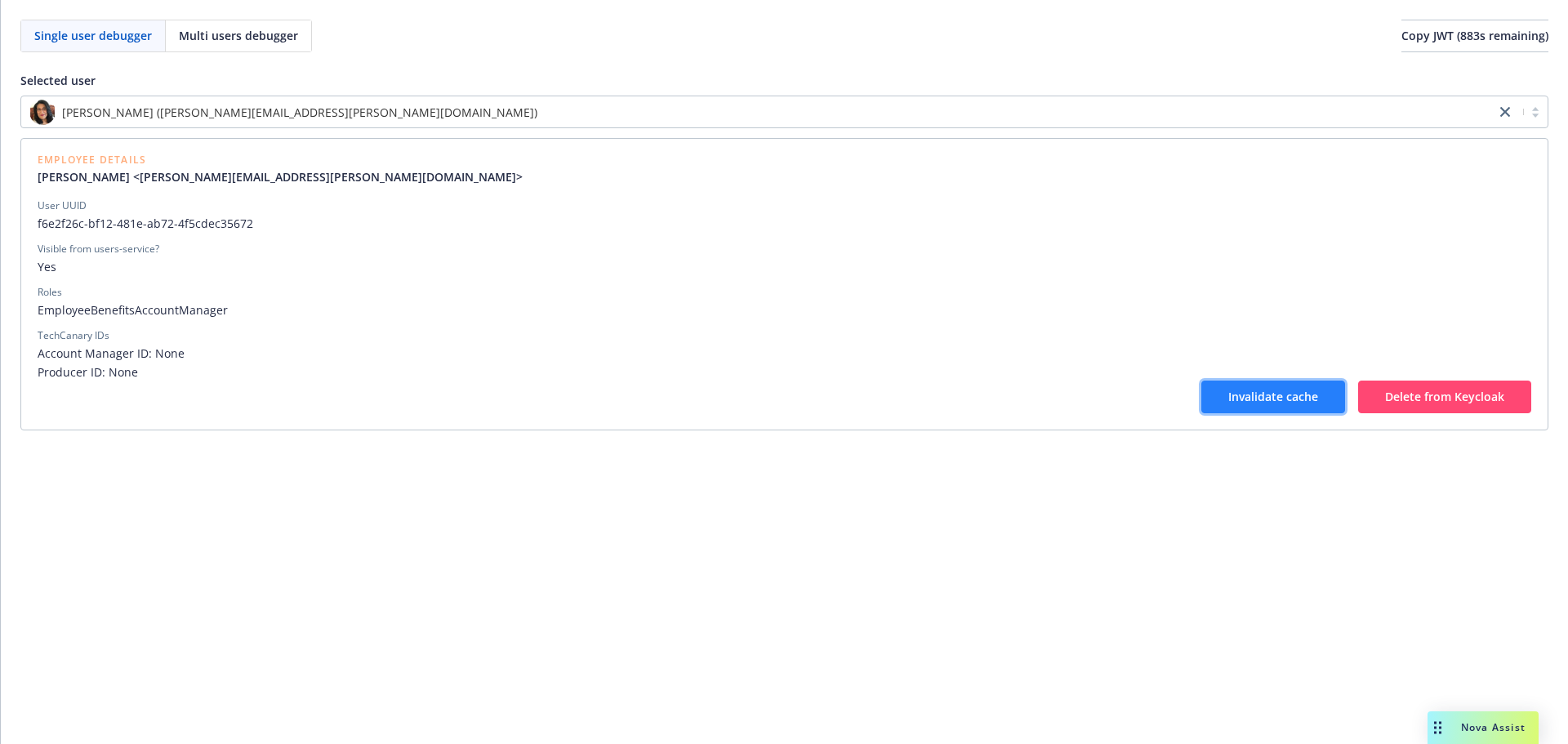
click at [1275, 404] on button "Invalidate cache" at bounding box center [1272, 397] width 144 height 33
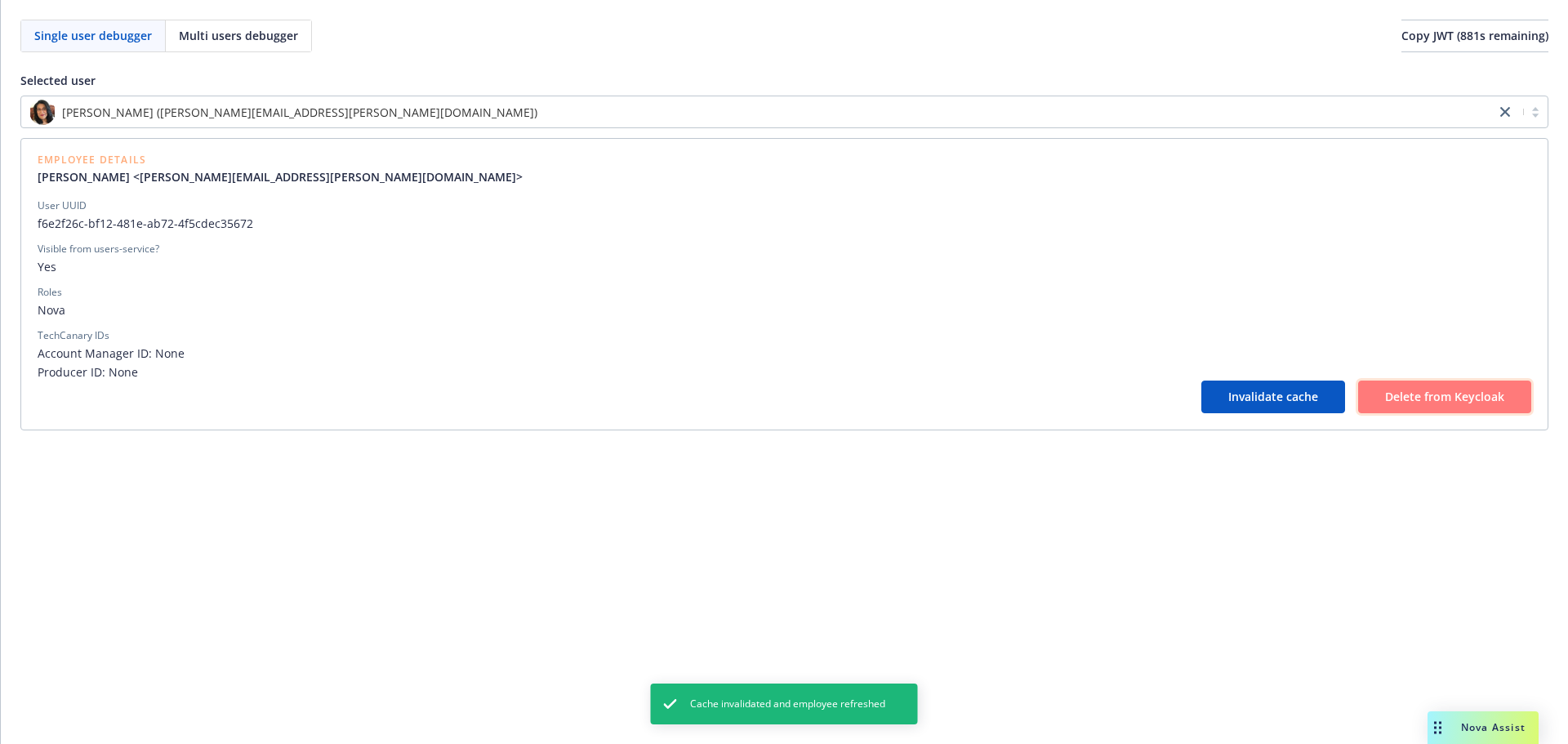
click at [1435, 386] on button "Delete from Keycloak" at bounding box center [1445, 397] width 173 height 33
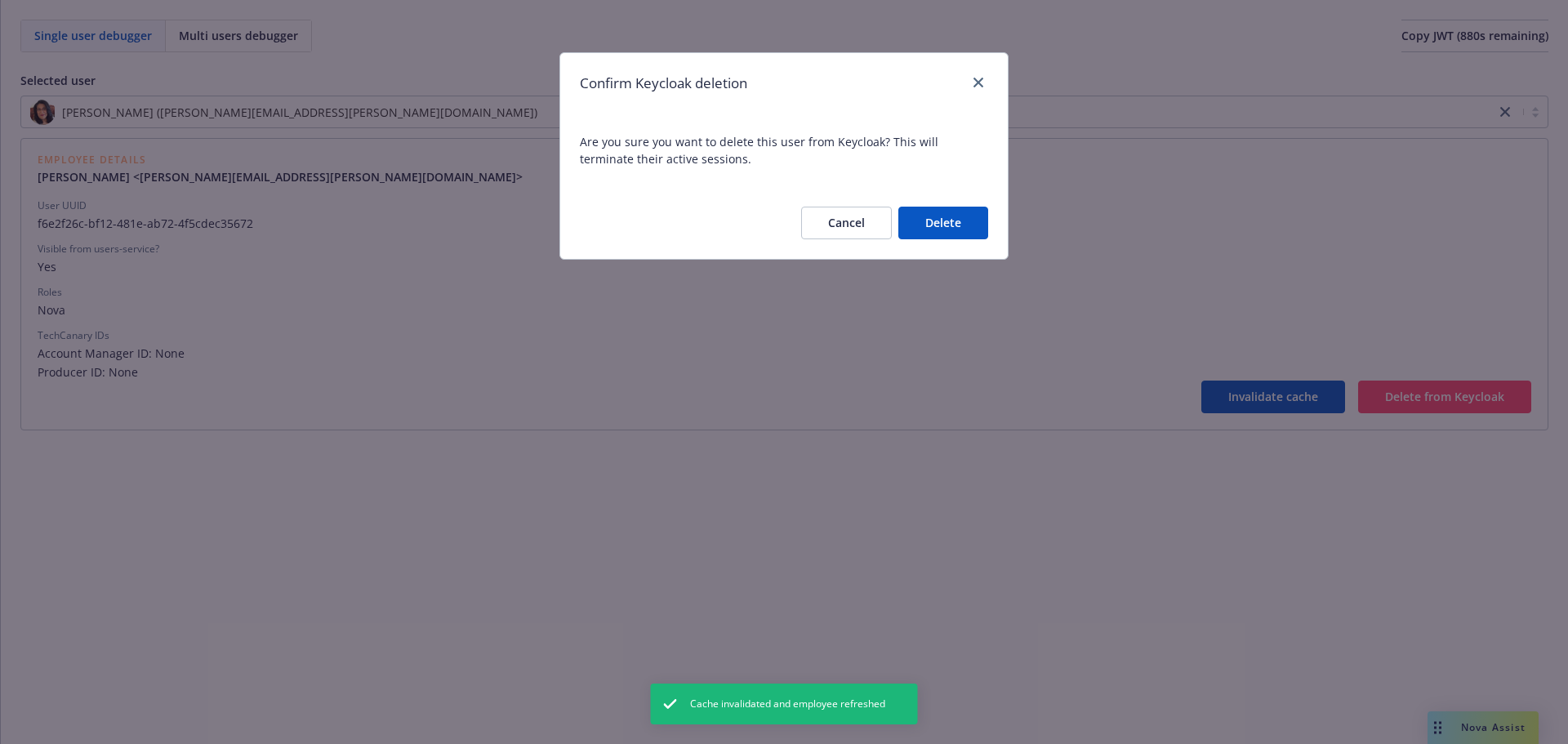
drag, startPoint x: 955, startPoint y: 217, endPoint x: 914, endPoint y: 273, distance: 69.4
click at [914, 273] on div "Confirm Keycloak deletion Are you sure you want to delete this user from Keyclo…" at bounding box center [784, 372] width 1568 height 744
click at [846, 217] on button "Cancel" at bounding box center [846, 223] width 91 height 33
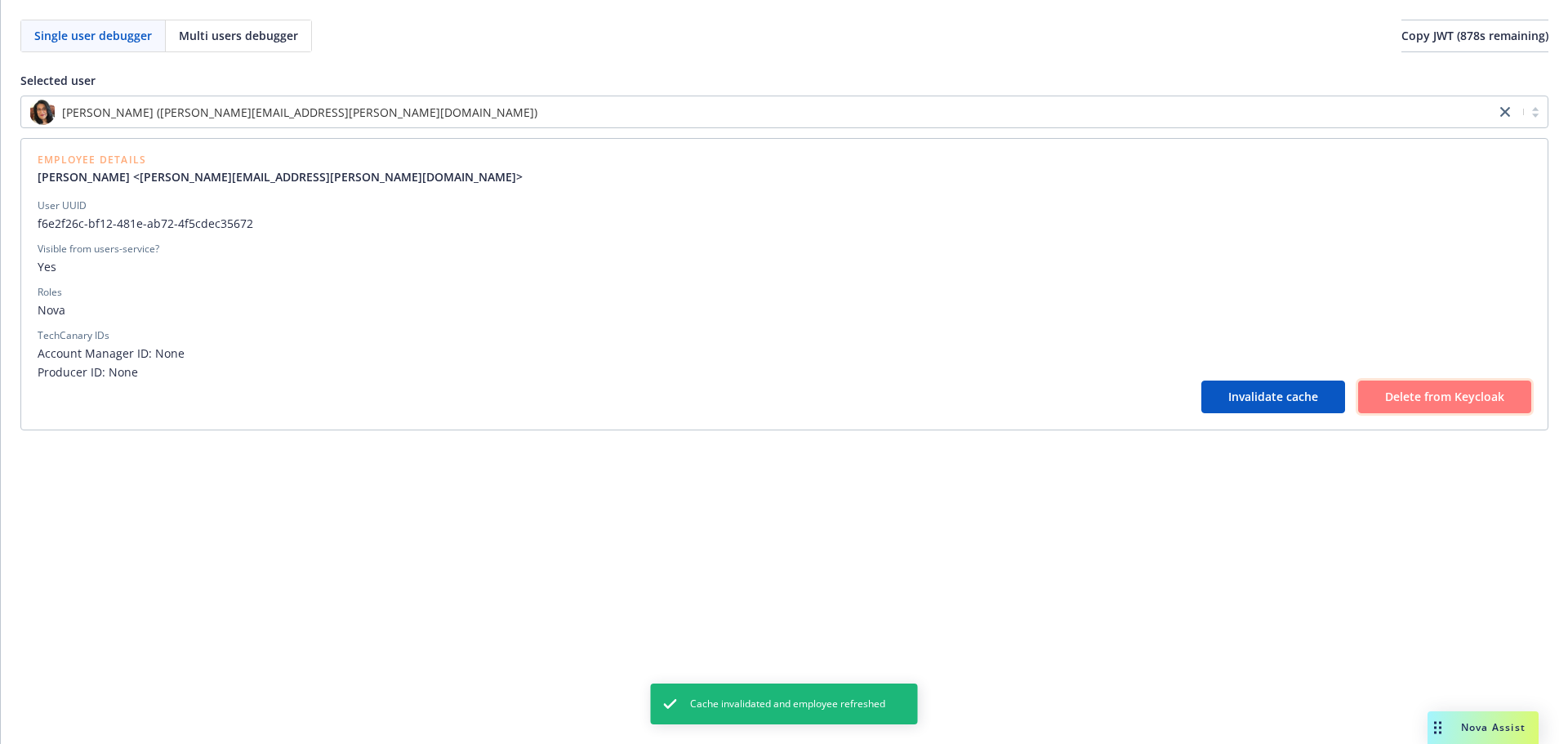
click at [1448, 398] on span "Delete from Keycloak" at bounding box center [1445, 396] width 120 height 15
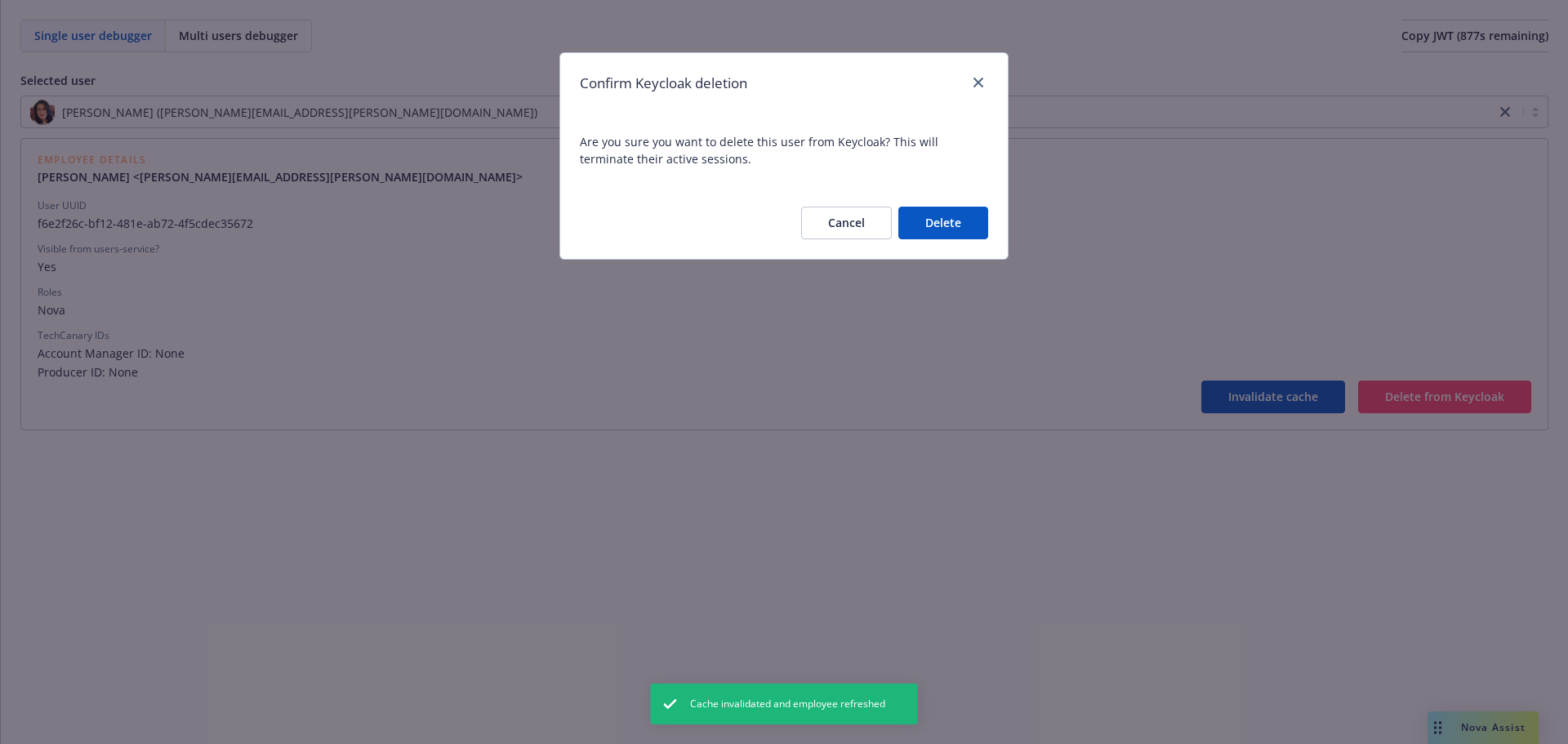
click at [937, 226] on button "Delete" at bounding box center [943, 223] width 90 height 33
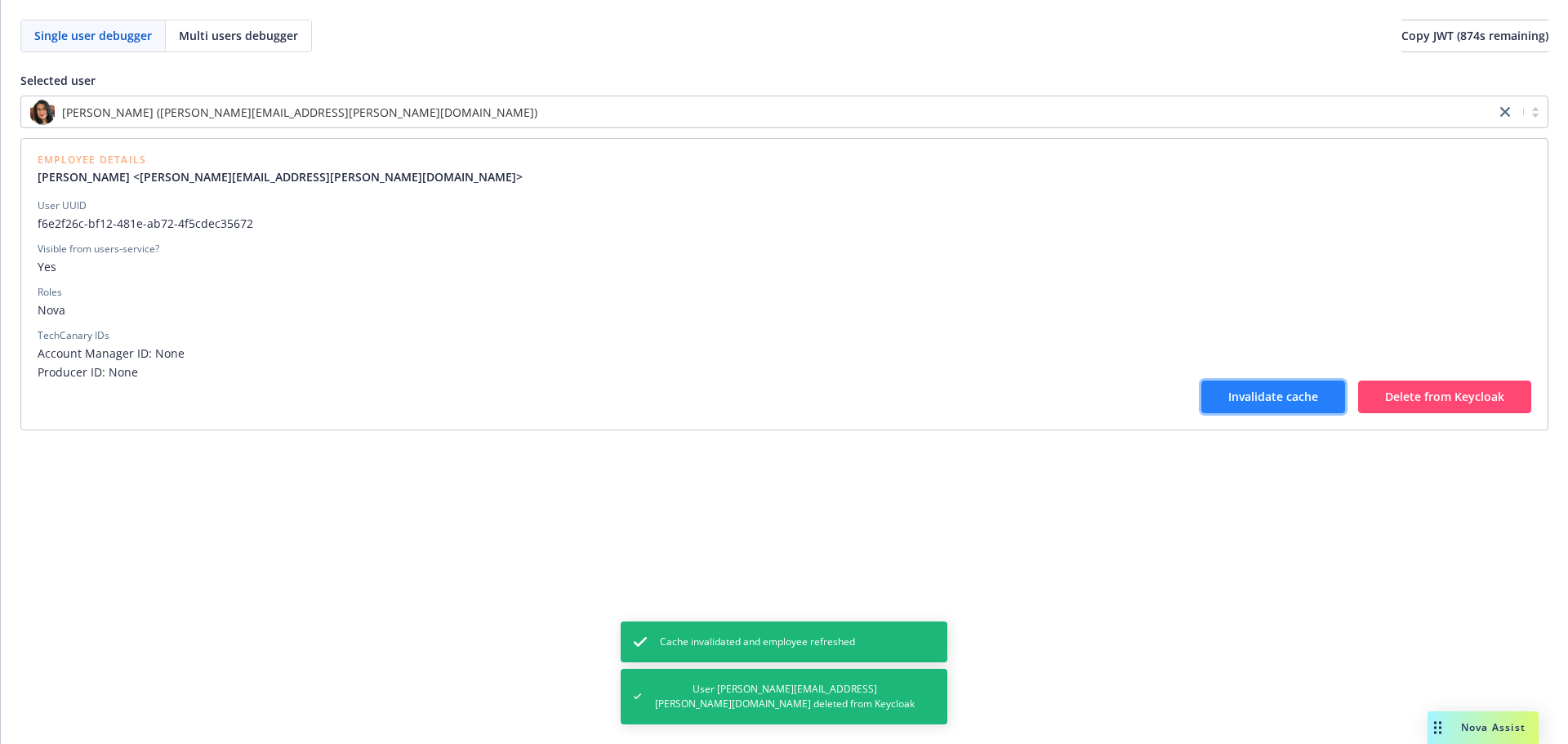
click at [1273, 397] on span "Invalidate cache" at bounding box center [1272, 396] width 90 height 15
click at [864, 352] on span "Account Manager ID: None" at bounding box center [784, 354] width 1494 height 17
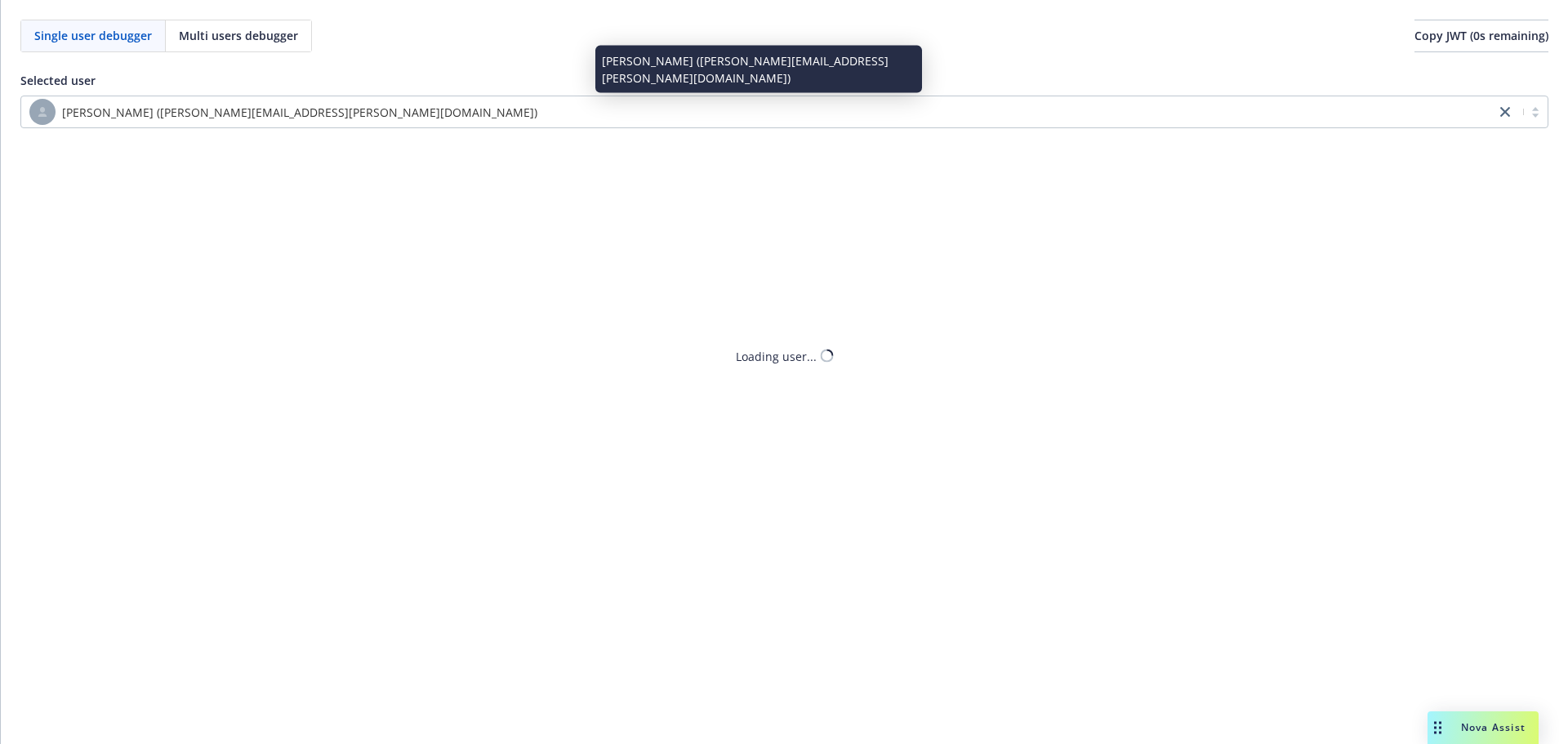
click at [333, 109] on div "[PERSON_NAME] ([PERSON_NAME][EMAIL_ADDRESS][PERSON_NAME][DOMAIN_NAME])" at bounding box center [758, 112] width 1457 height 26
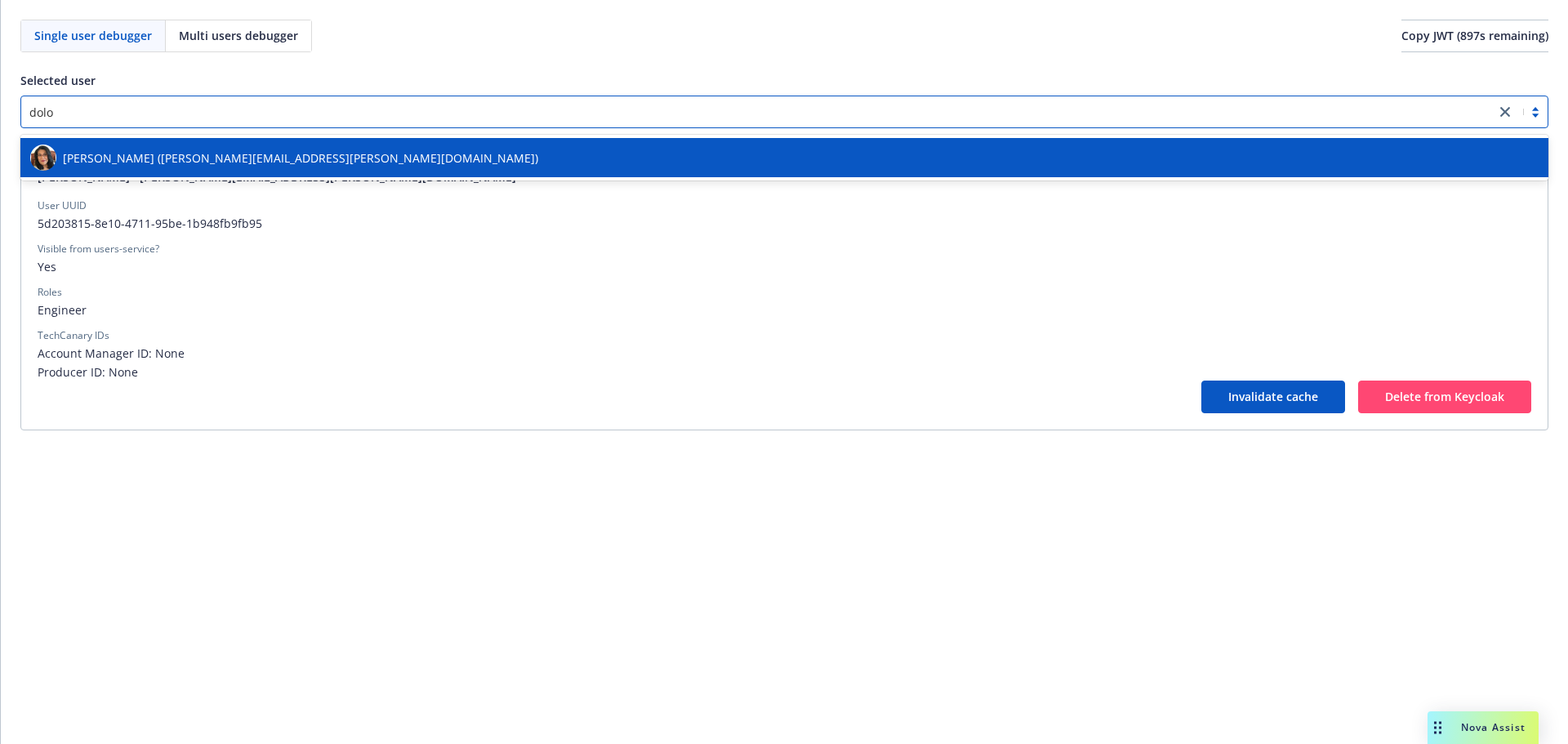
type input "dolor"
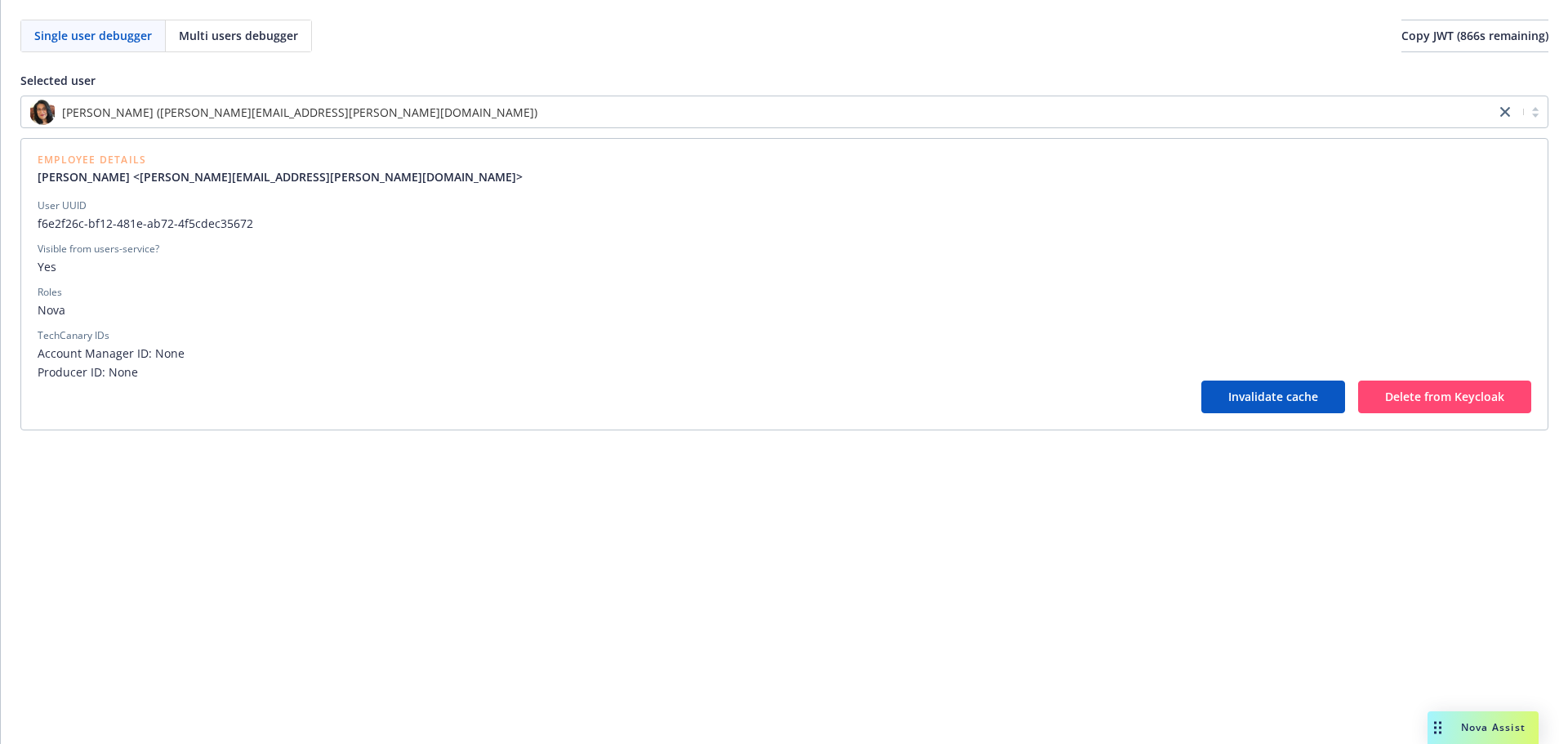
click at [599, 211] on div "User UUID" at bounding box center [784, 205] width 1494 height 14
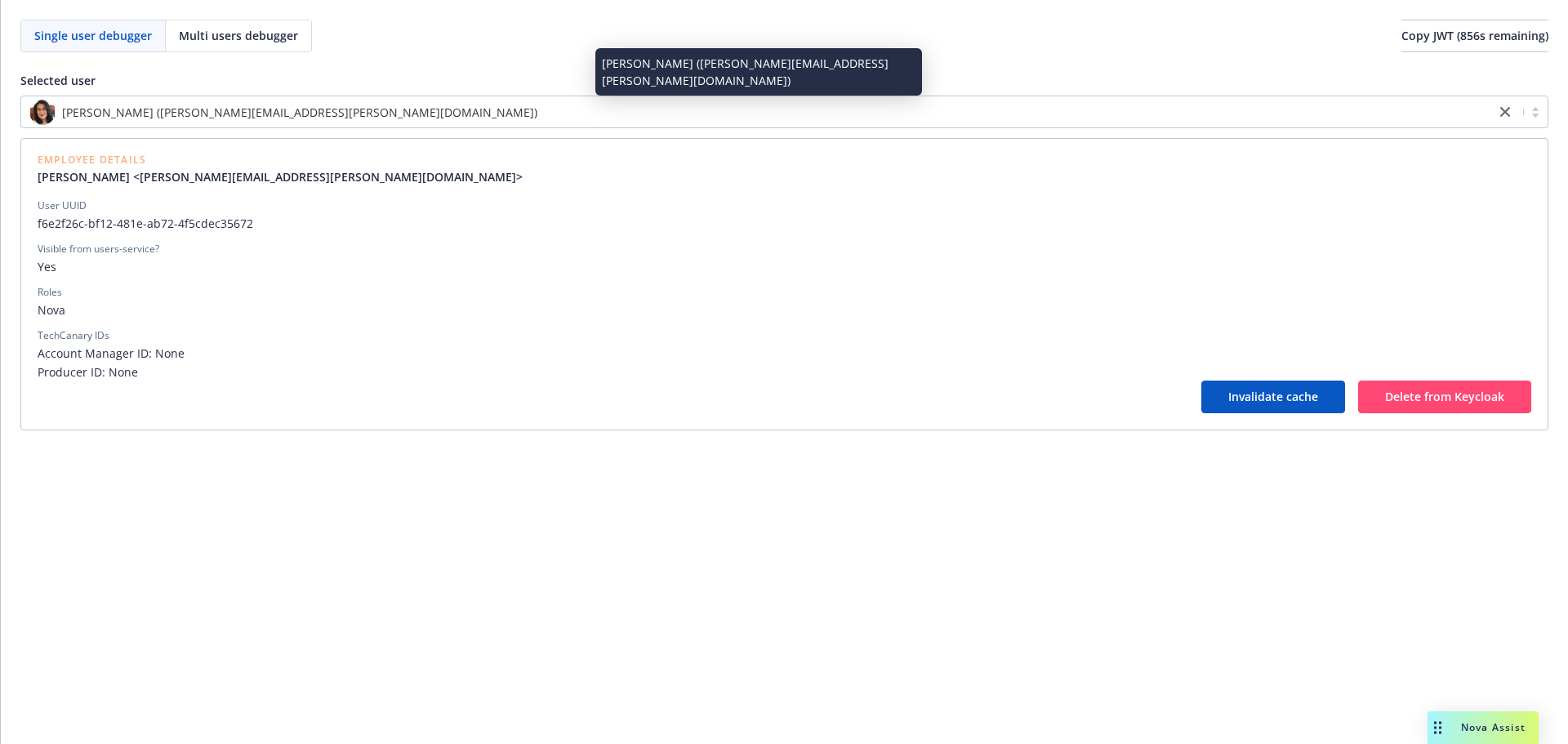
click at [256, 107] on span "[PERSON_NAME] ([PERSON_NAME][EMAIL_ADDRESS][PERSON_NAME][DOMAIN_NAME])" at bounding box center [299, 113] width 475 height 17
click at [262, 120] on span "[PERSON_NAME] ([PERSON_NAME][EMAIL_ADDRESS][PERSON_NAME][DOMAIN_NAME])" at bounding box center [299, 113] width 475 height 17
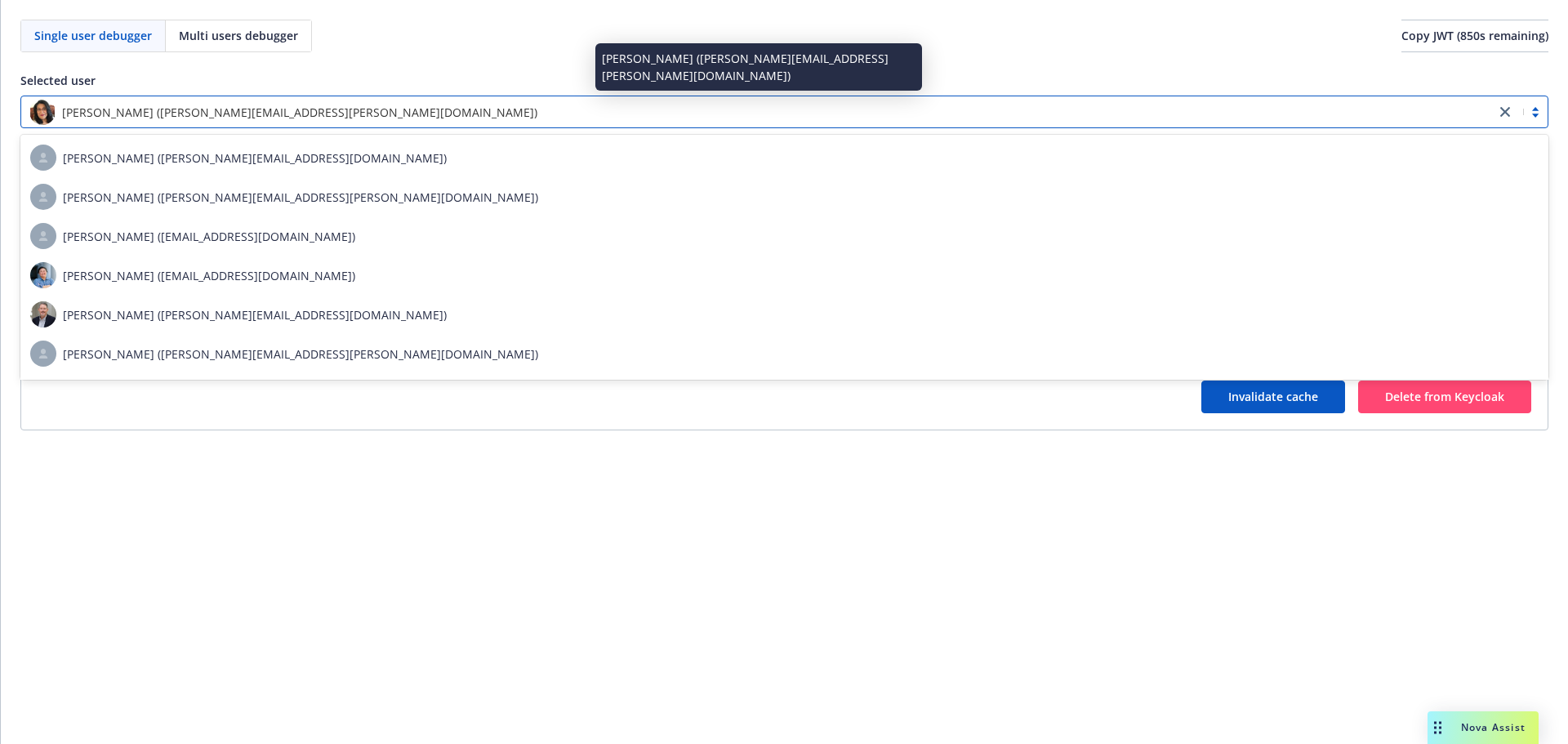
click at [264, 117] on span "[PERSON_NAME] ([PERSON_NAME][EMAIL_ADDRESS][PERSON_NAME][DOMAIN_NAME])" at bounding box center [299, 113] width 475 height 17
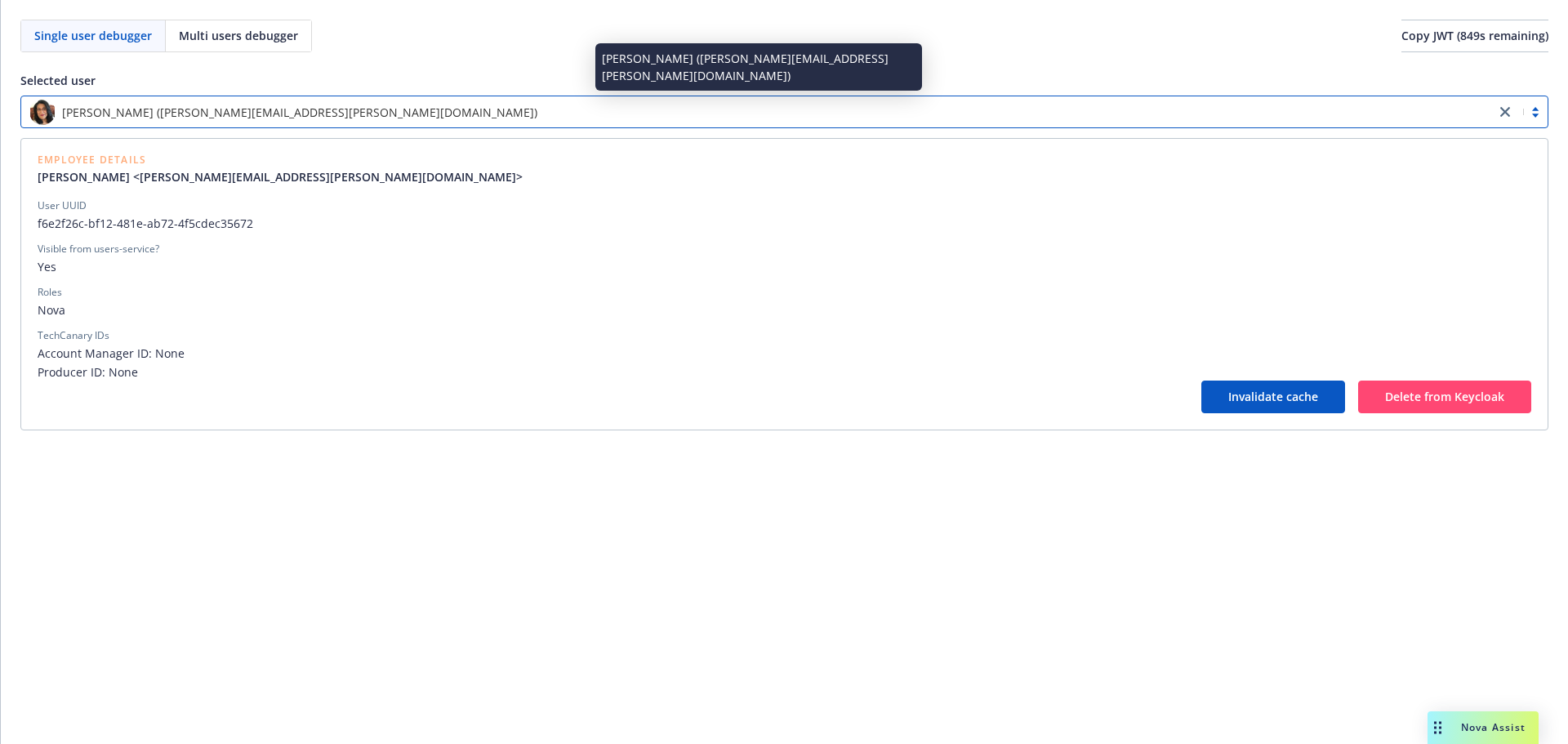
click at [264, 117] on span "[PERSON_NAME] ([PERSON_NAME][EMAIL_ADDRESS][PERSON_NAME][DOMAIN_NAME])" at bounding box center [299, 113] width 475 height 17
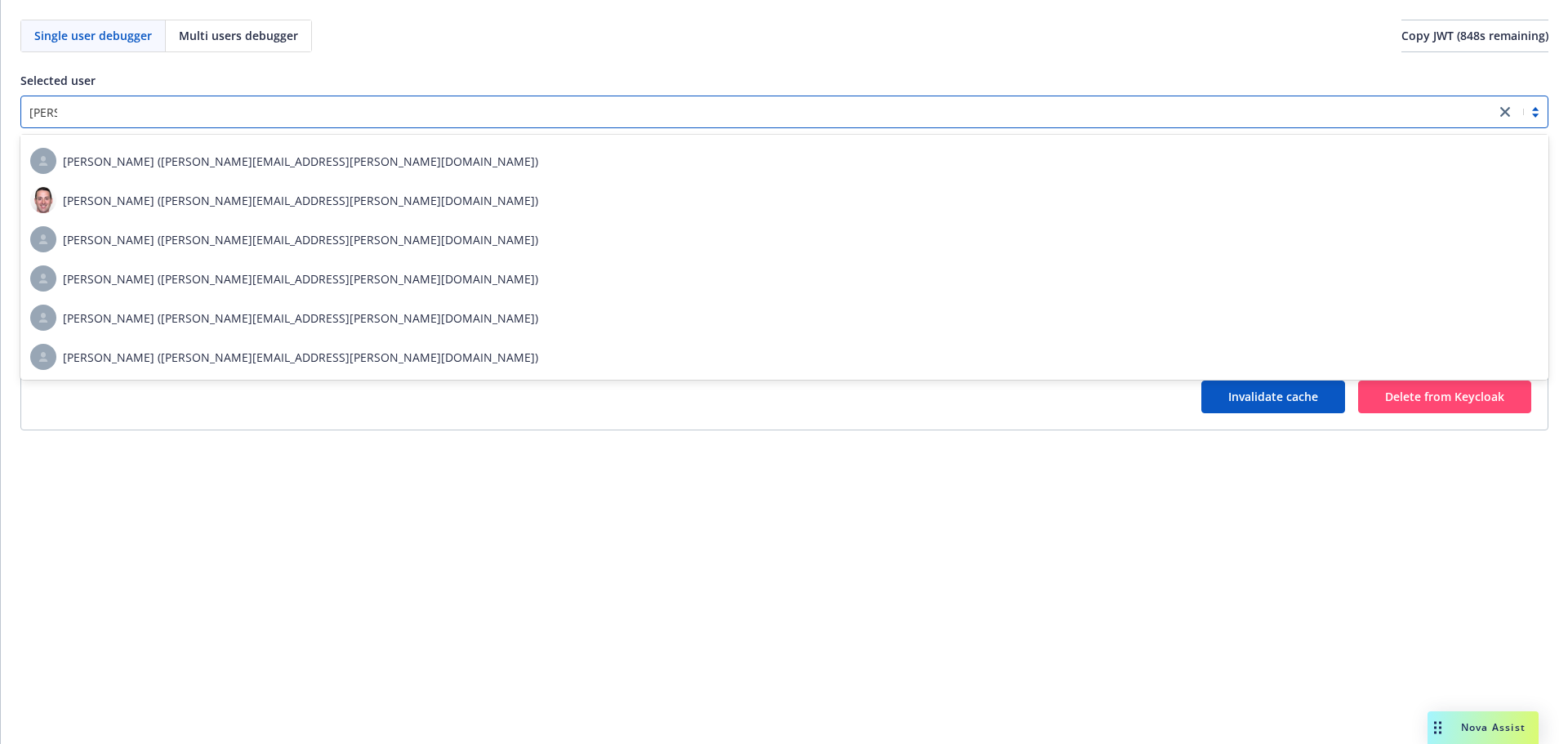
scroll to position [115, 0]
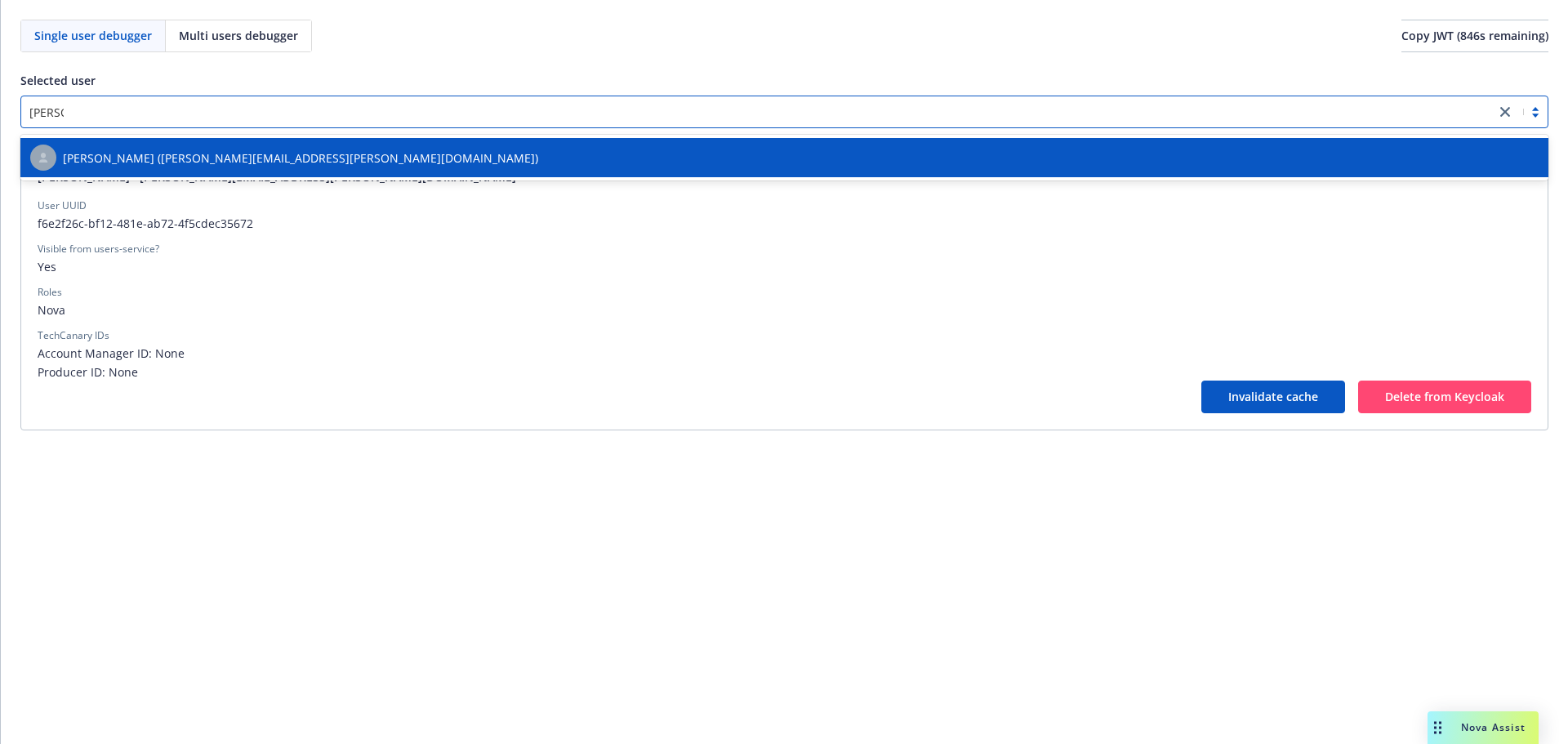
type input "[PERSON_NAME].os"
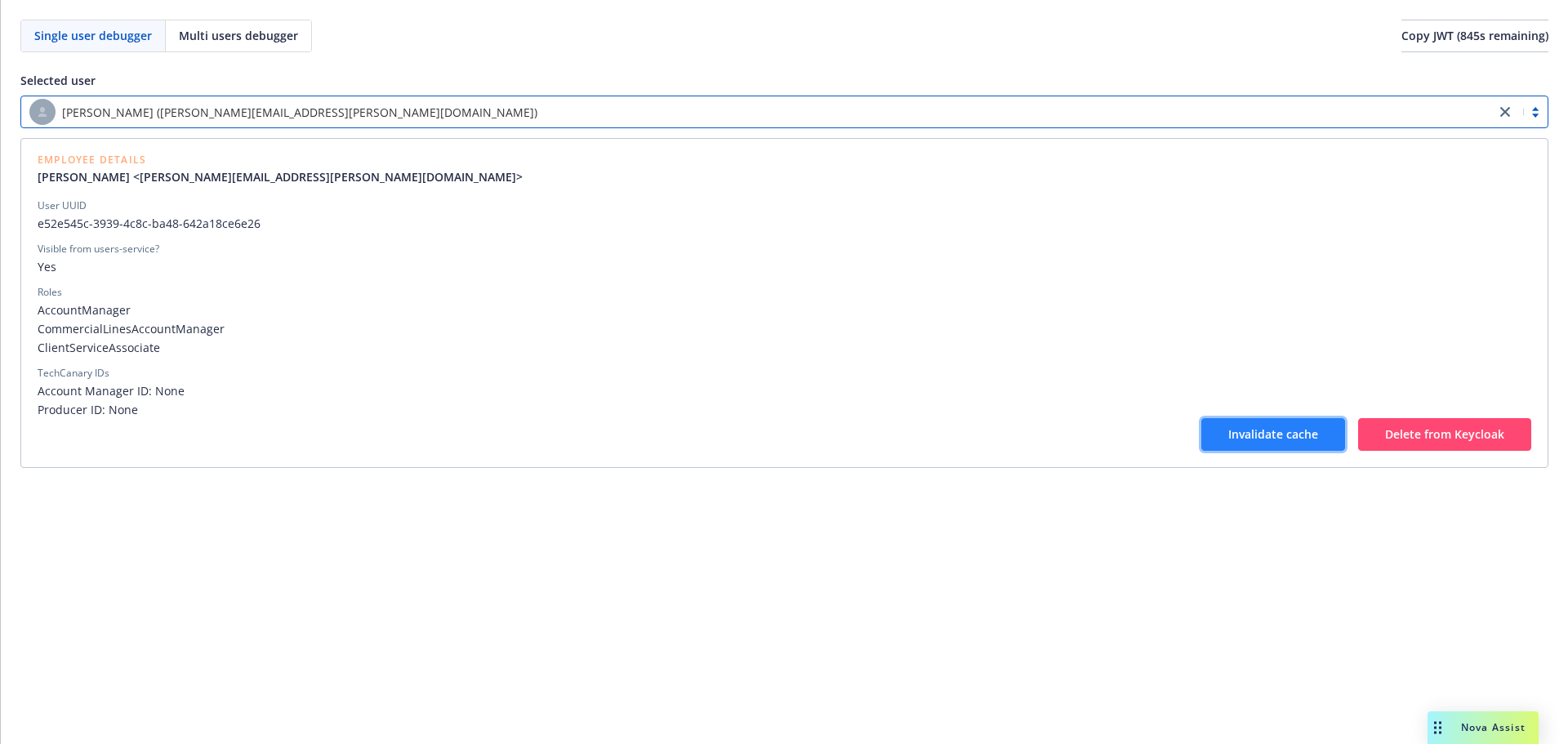
click at [1301, 436] on span "Invalidate cache" at bounding box center [1272, 434] width 90 height 15
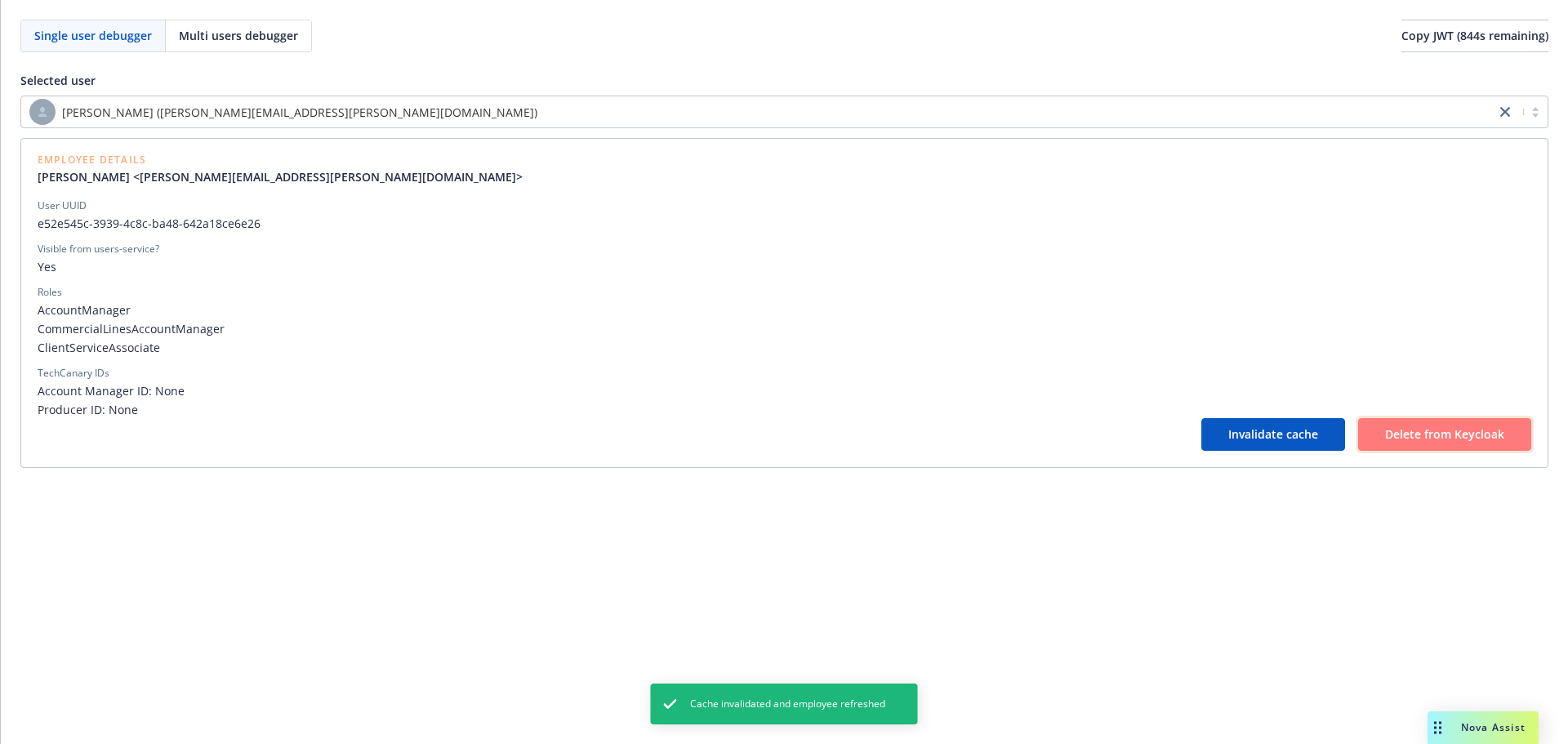
click at [1401, 436] on span "Delete from Keycloak" at bounding box center [1445, 434] width 120 height 15
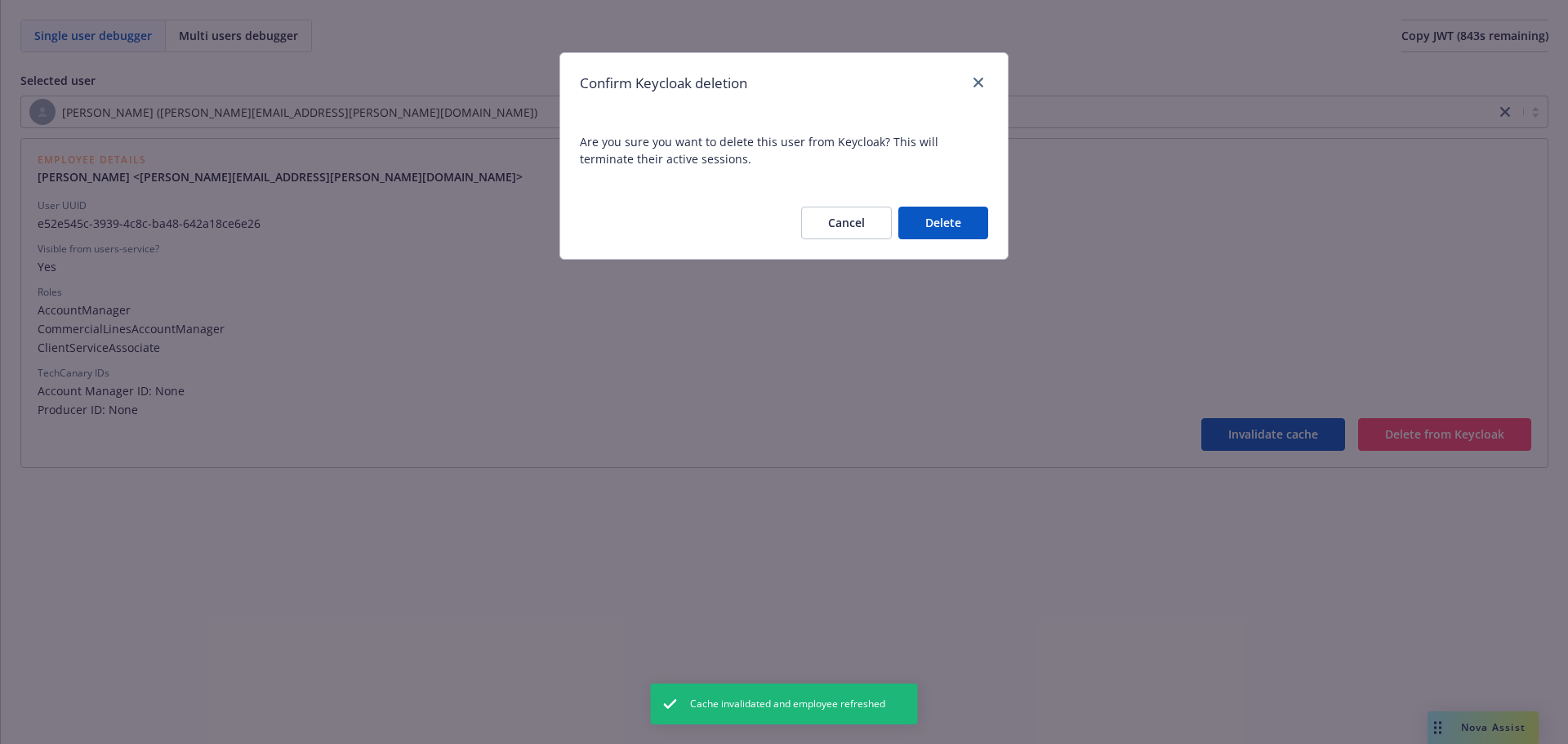
click at [938, 233] on button "Delete" at bounding box center [943, 223] width 90 height 33
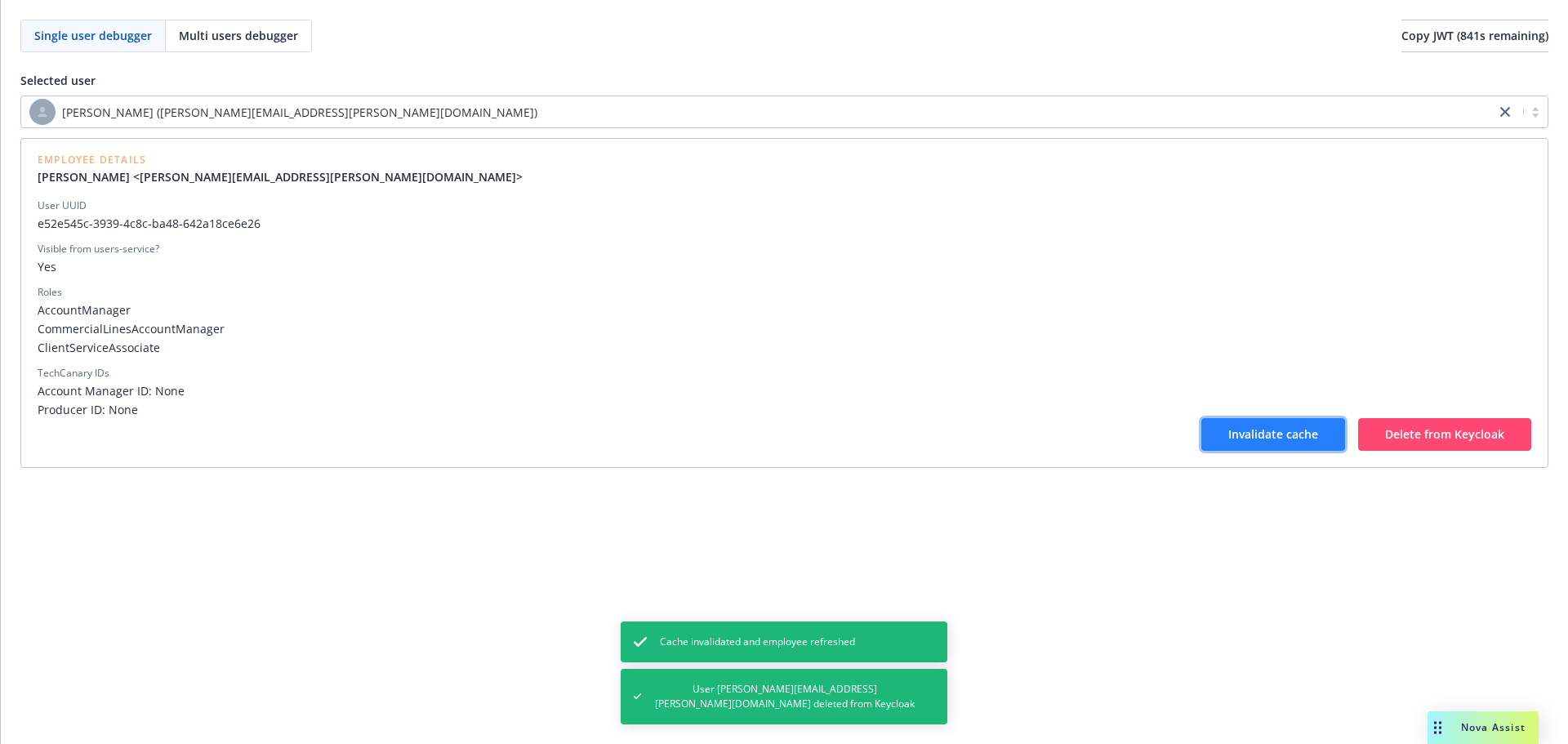
click at [1226, 432] on button "Invalidate cache" at bounding box center [1272, 435] width 144 height 33
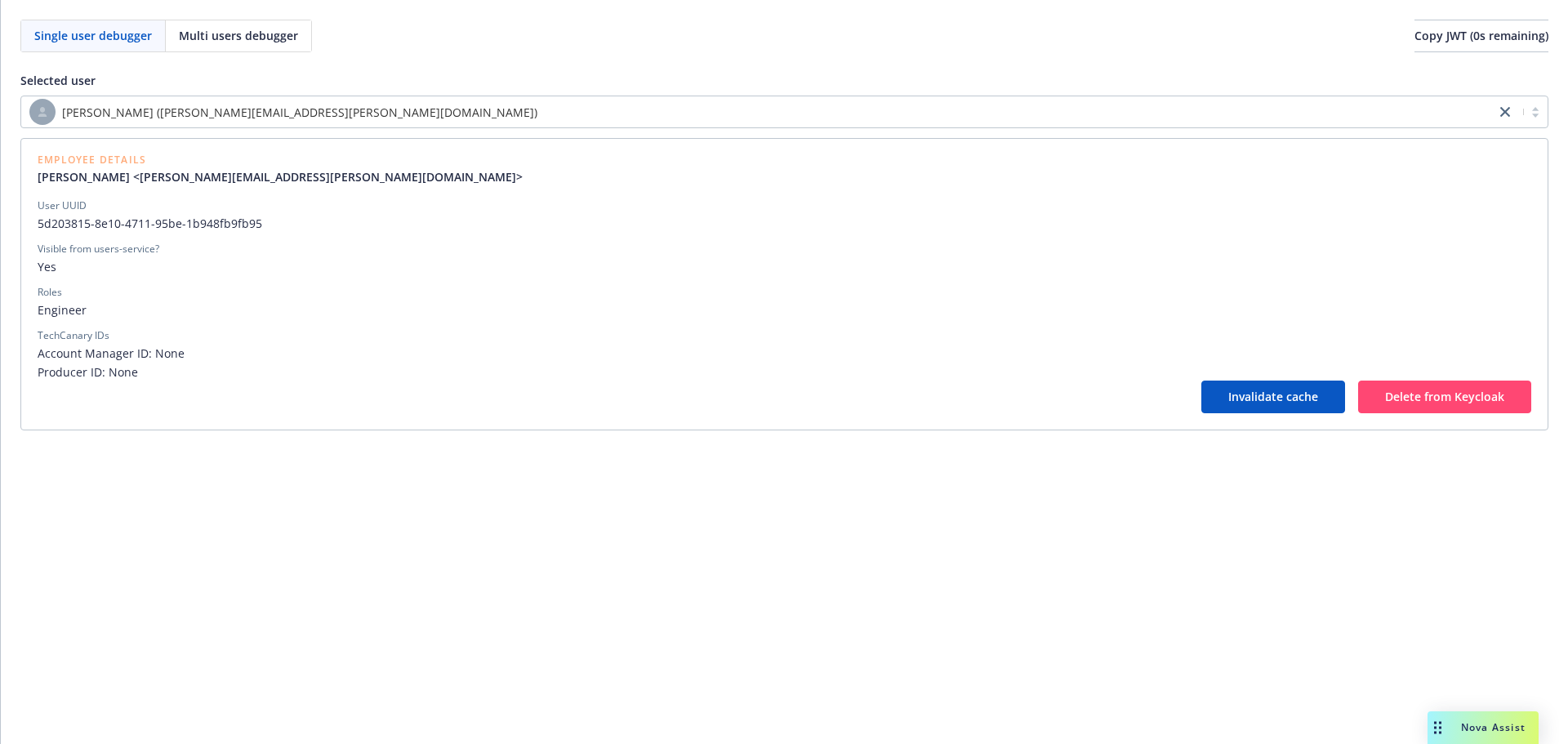
click at [377, 111] on div "[PERSON_NAME] ([PERSON_NAME][EMAIL_ADDRESS][PERSON_NAME][DOMAIN_NAME])" at bounding box center [758, 112] width 1457 height 26
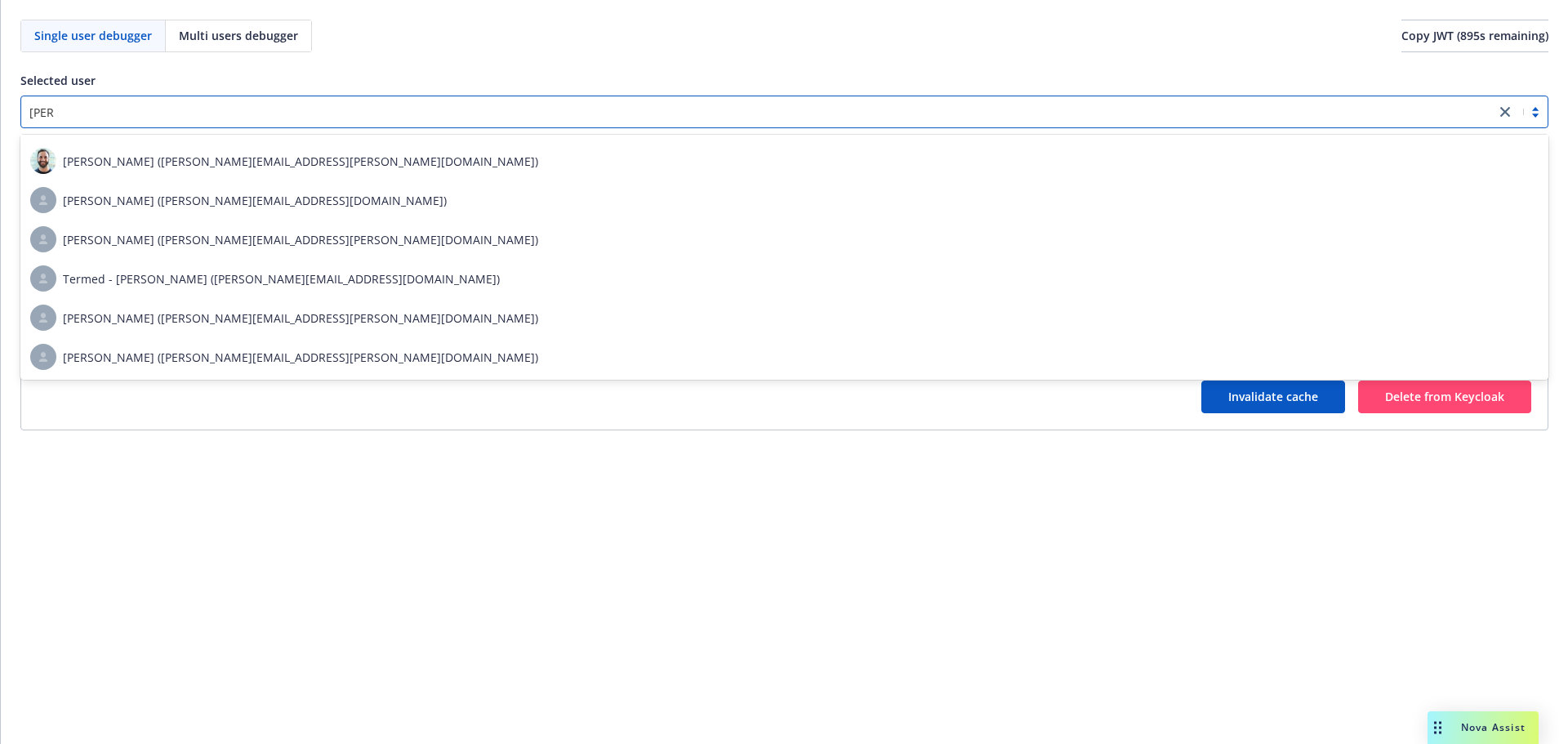
scroll to position [115, 0]
type input "[PERSON_NAME].o"
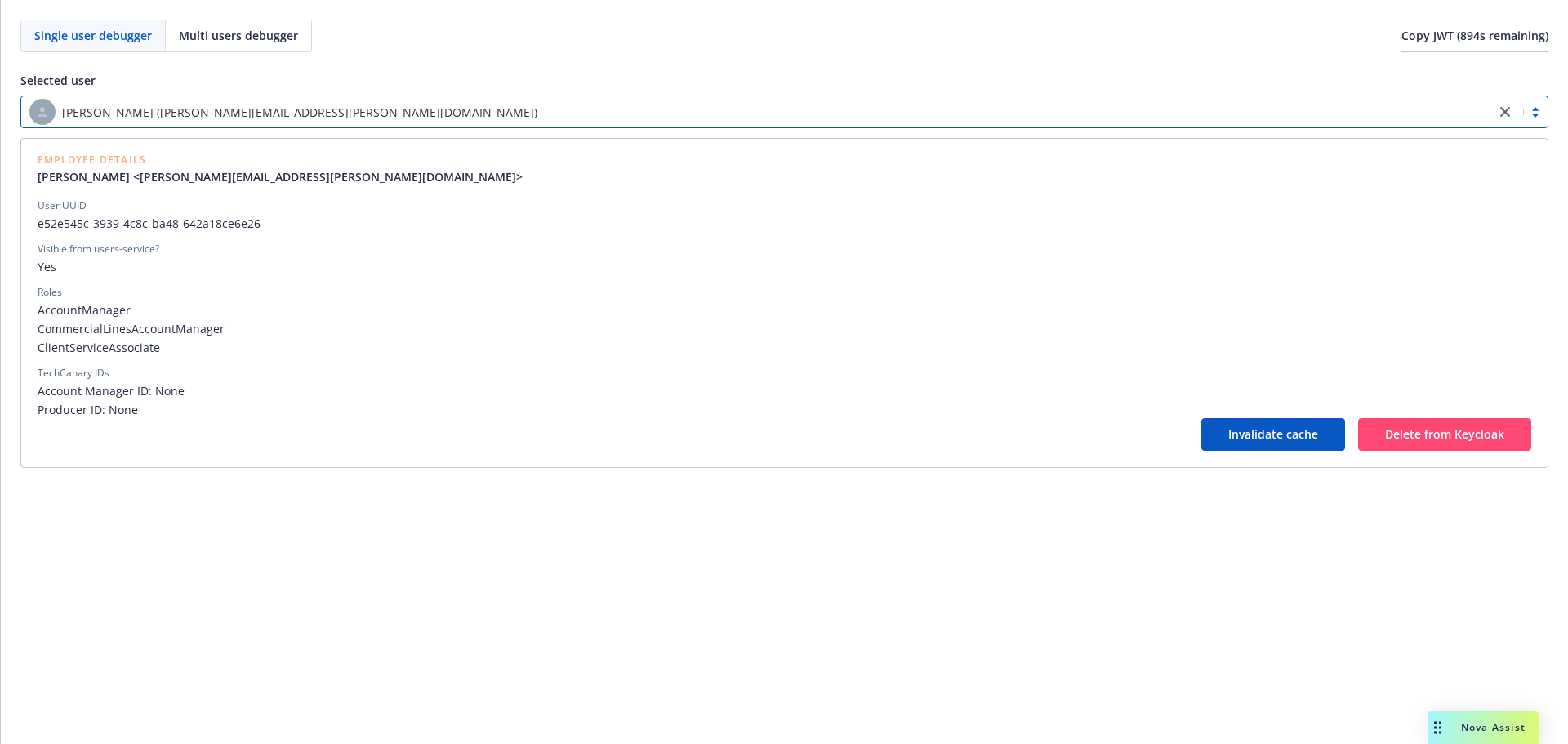
click at [377, 111] on div "[PERSON_NAME] ([PERSON_NAME][EMAIL_ADDRESS][PERSON_NAME][DOMAIN_NAME])" at bounding box center [758, 112] width 1457 height 26
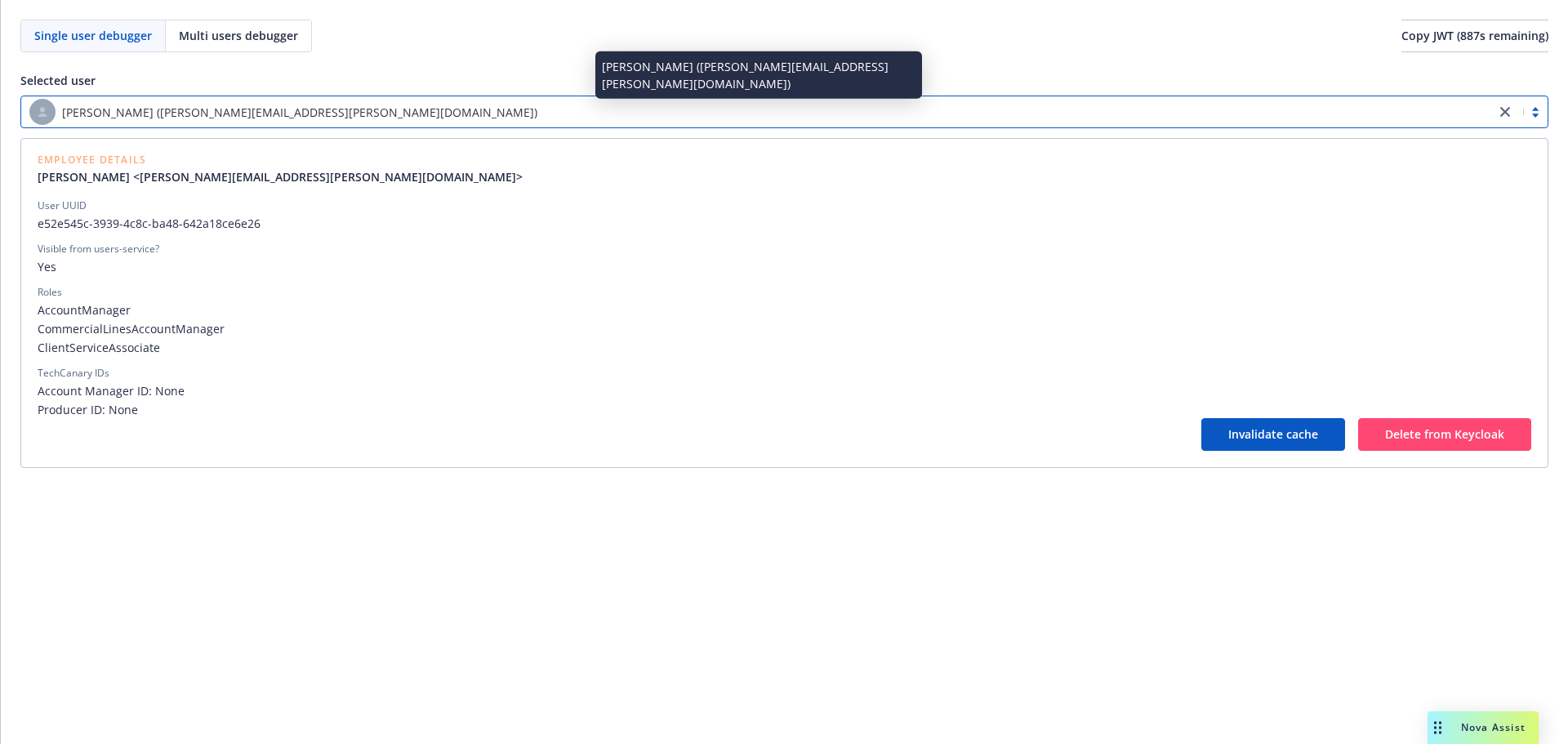
click at [385, 120] on div "[PERSON_NAME] ([PERSON_NAME][EMAIL_ADDRESS][PERSON_NAME][DOMAIN_NAME])" at bounding box center [758, 112] width 1457 height 26
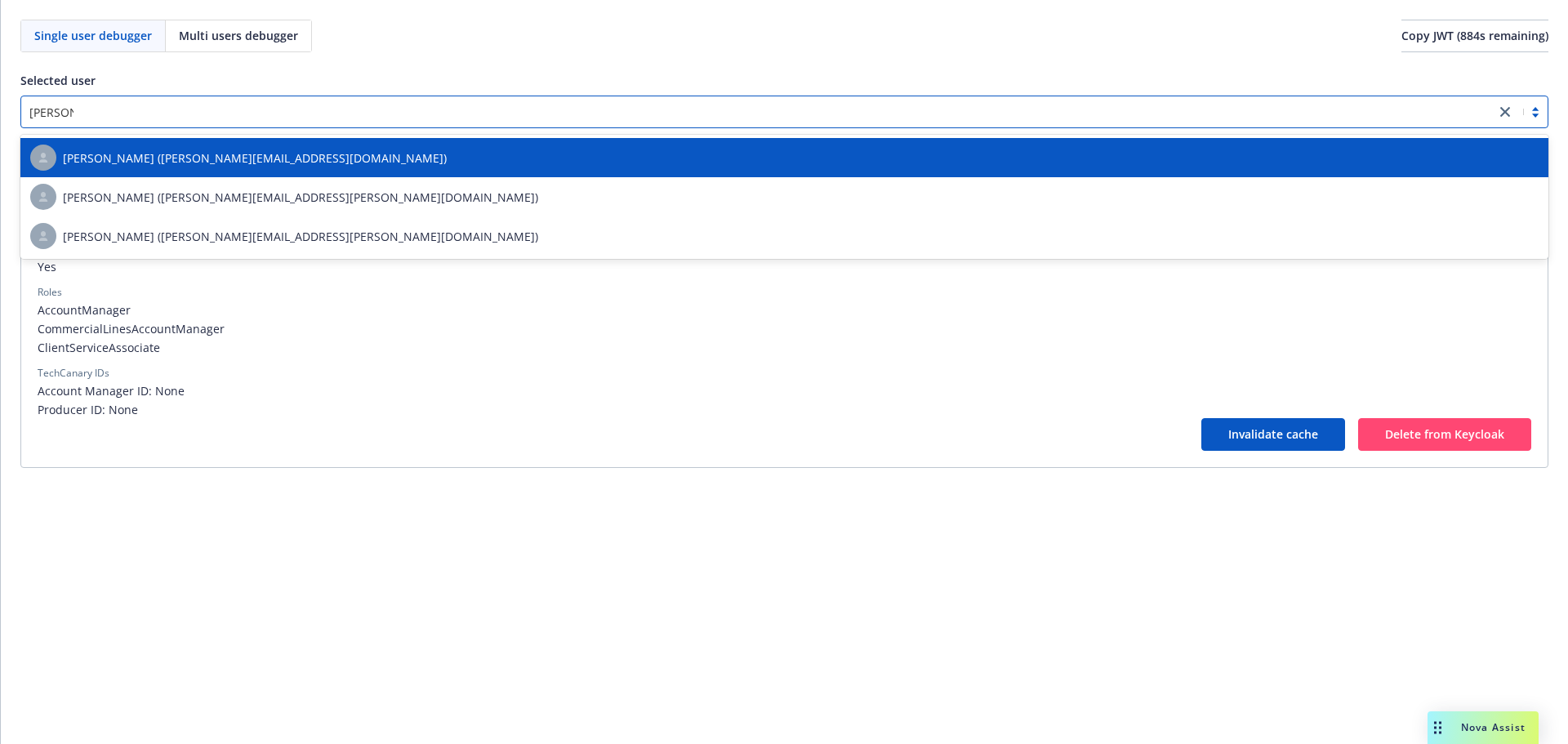
type input "mounik"
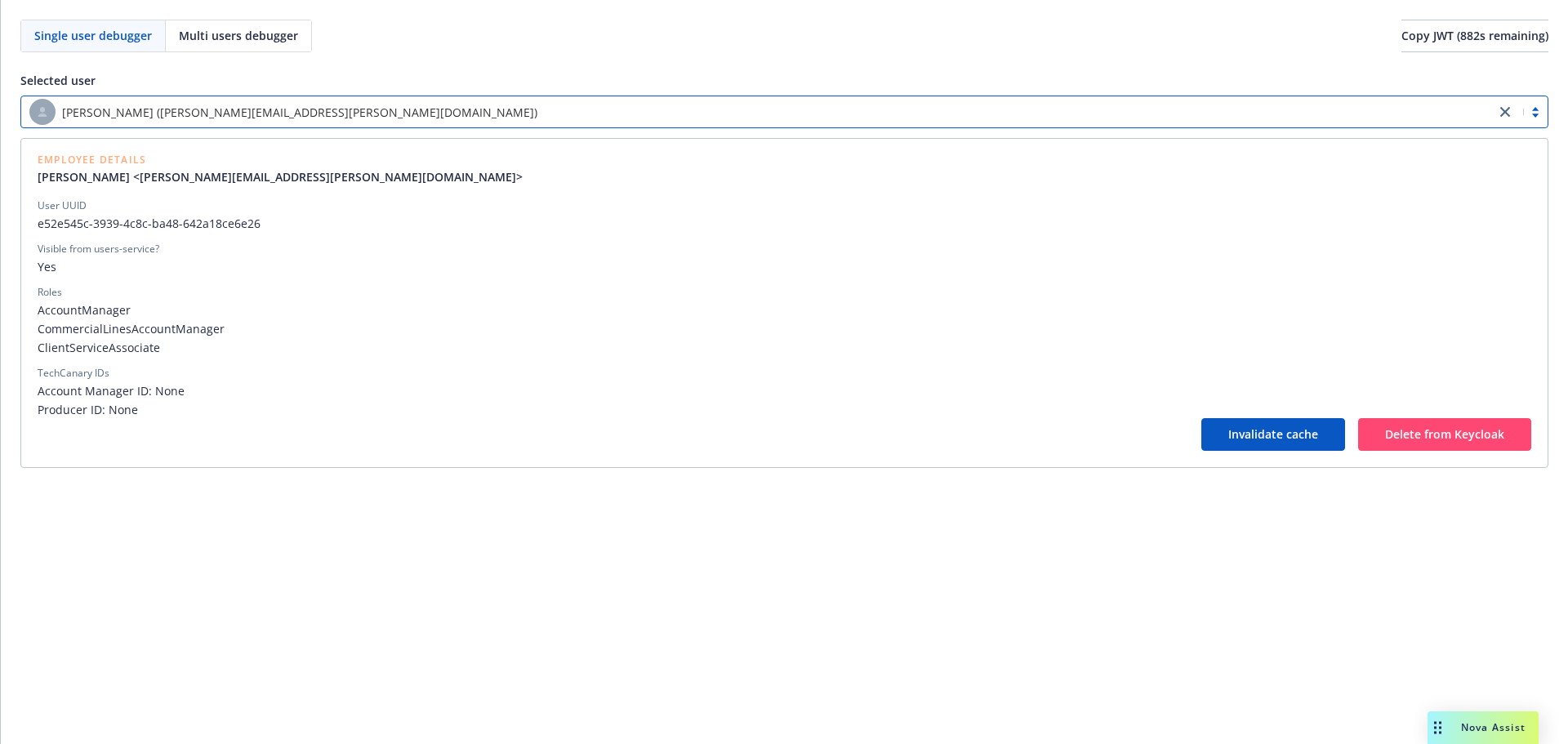
click at [245, 122] on div "[PERSON_NAME] ([PERSON_NAME][EMAIL_ADDRESS][PERSON_NAME][DOMAIN_NAME])" at bounding box center [758, 112] width 1457 height 26
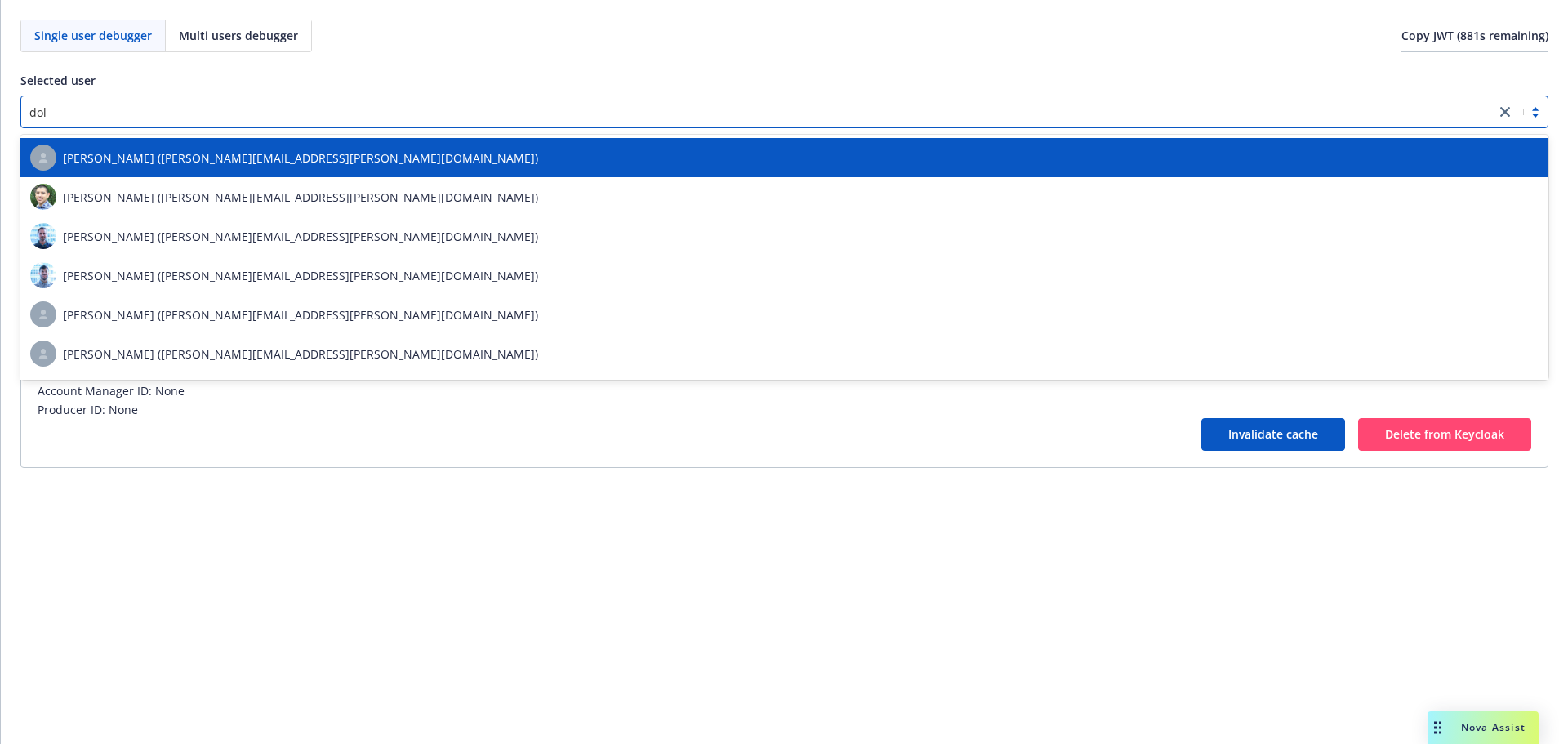
type input "dolo"
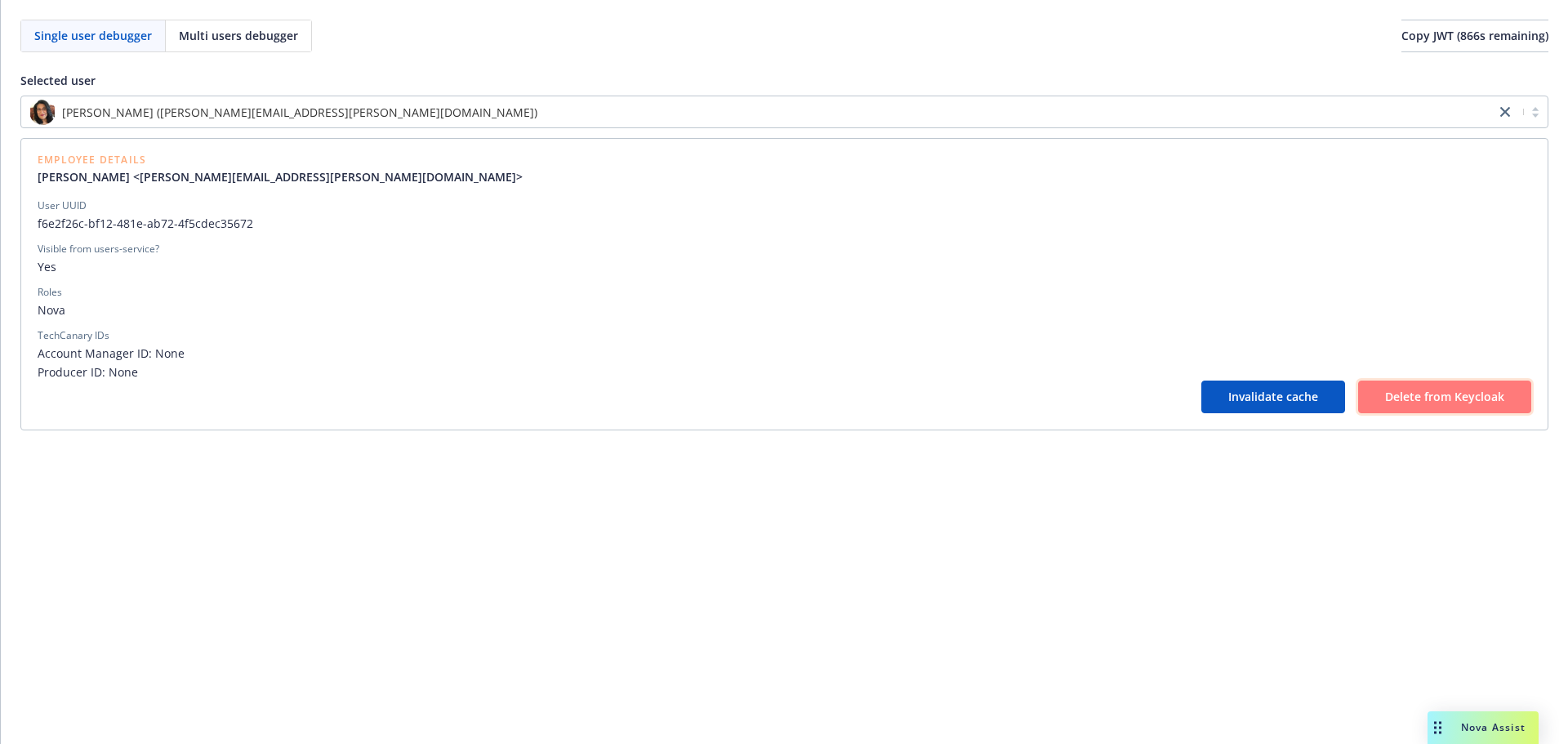
click at [1377, 408] on button "Delete from Keycloak" at bounding box center [1445, 397] width 173 height 33
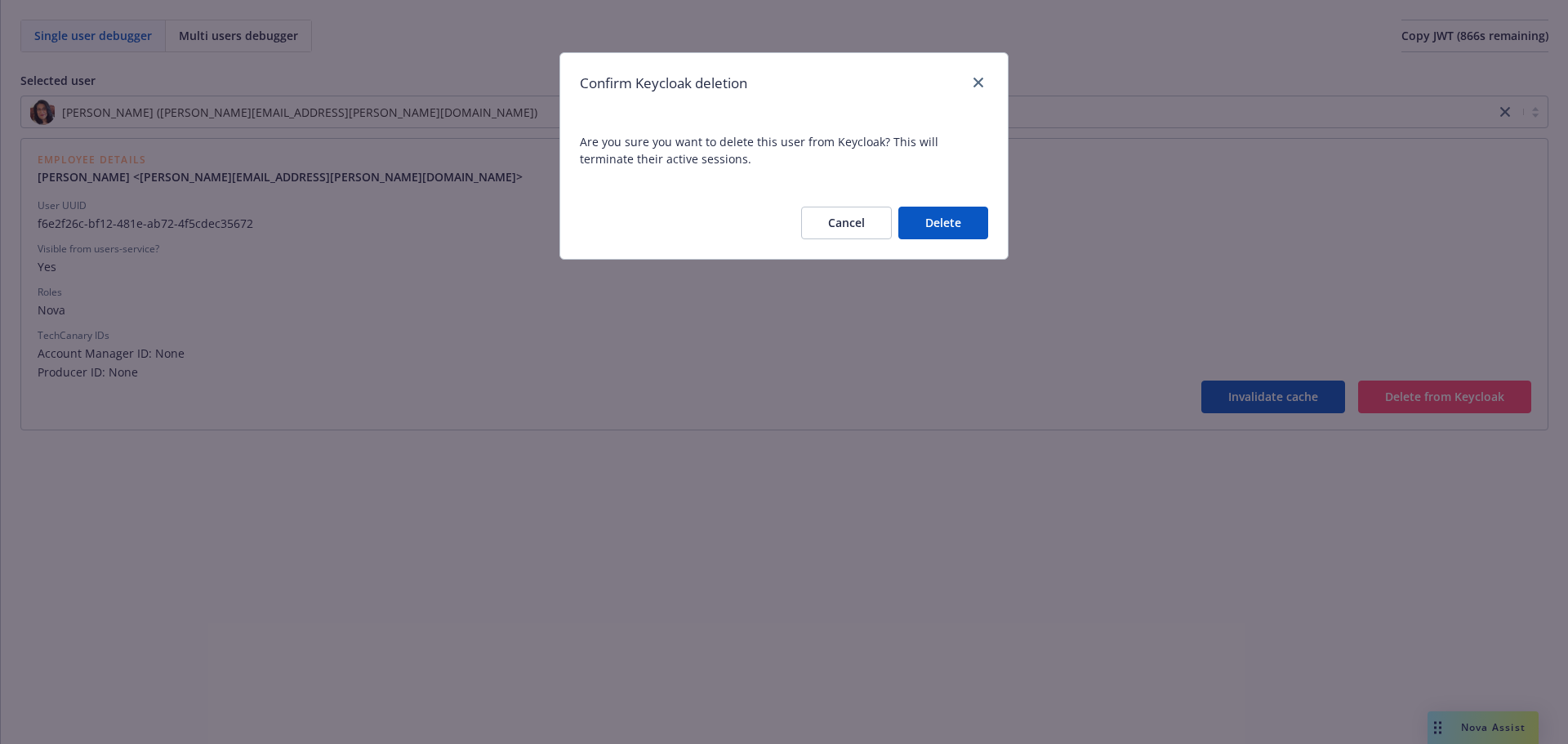
click at [945, 223] on button "Delete" at bounding box center [943, 223] width 90 height 33
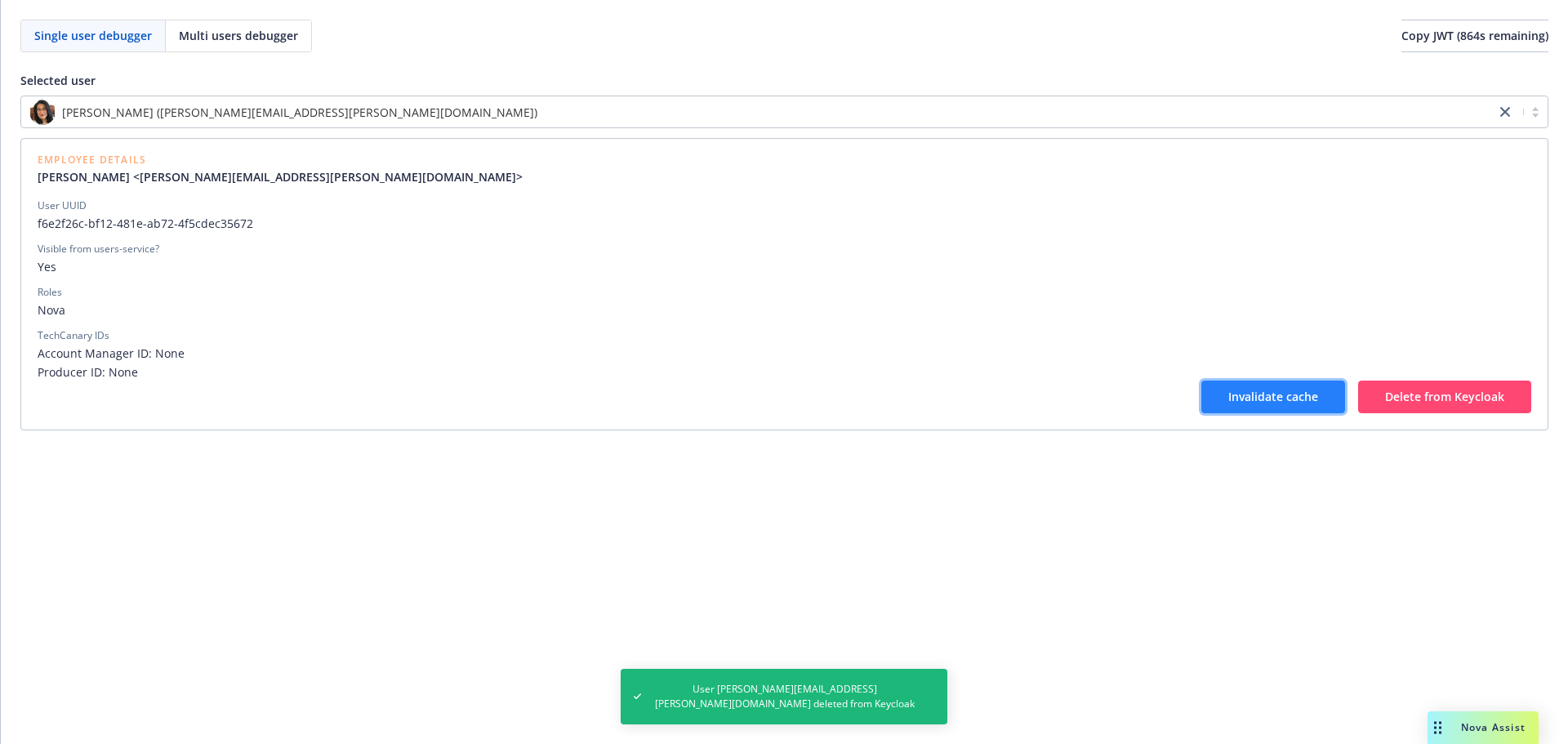
click at [1251, 398] on span "Invalidate cache" at bounding box center [1272, 396] width 90 height 15
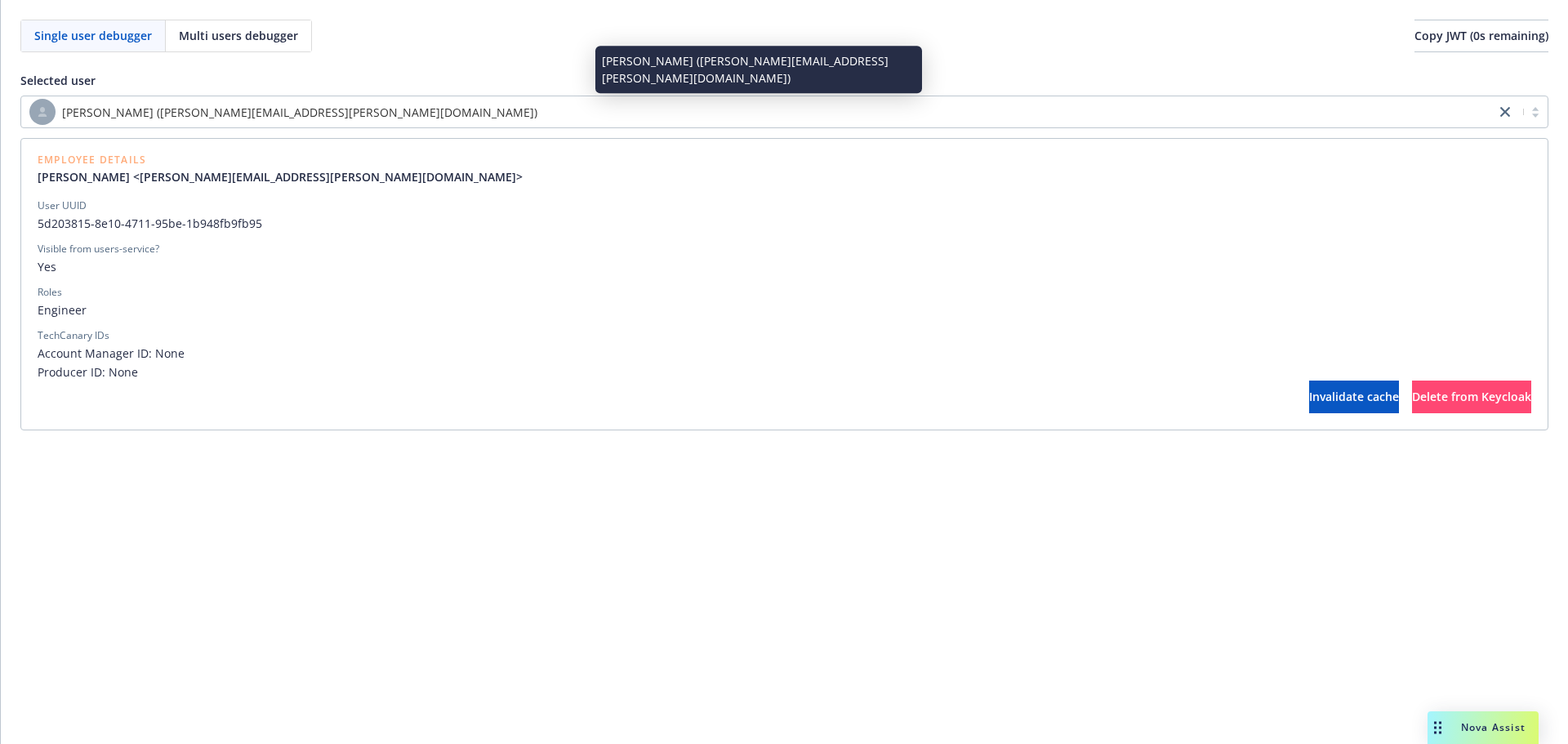
click at [213, 110] on span "[PERSON_NAME] ([PERSON_NAME][EMAIL_ADDRESS][PERSON_NAME][DOMAIN_NAME])" at bounding box center [299, 113] width 475 height 17
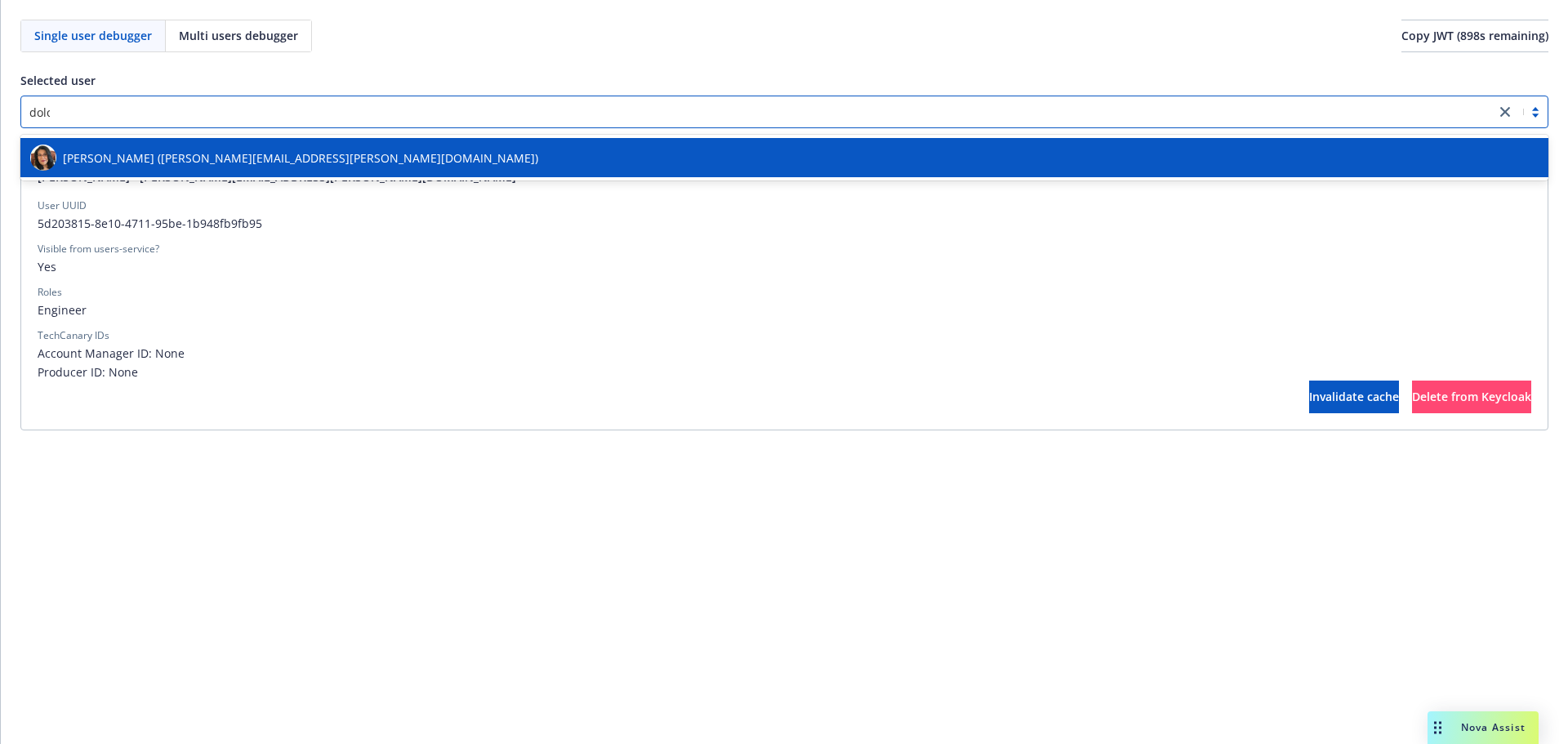
type input "dolor"
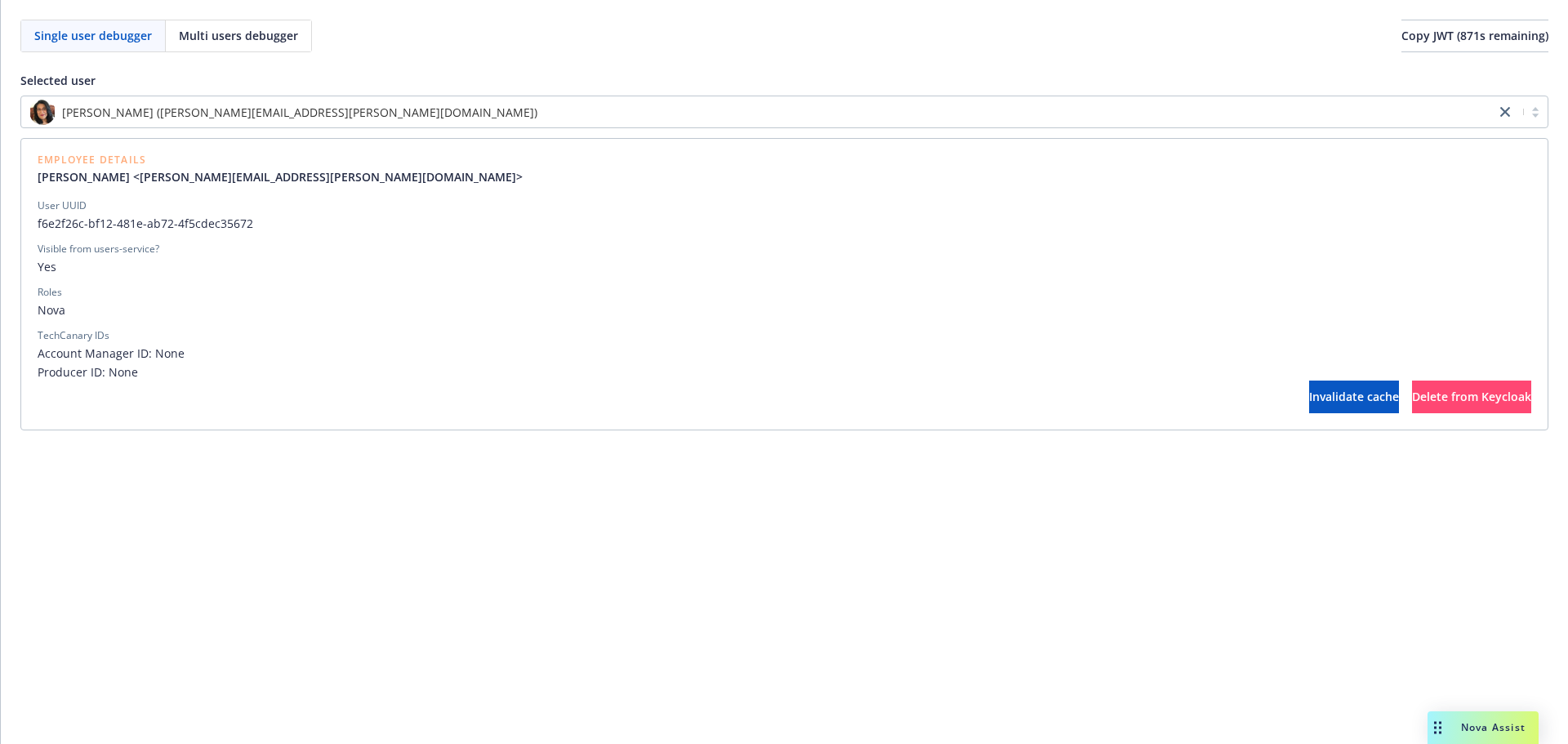
click at [271, 263] on span "Yes" at bounding box center [784, 267] width 1494 height 17
